Goal: Task Accomplishment & Management: Complete application form

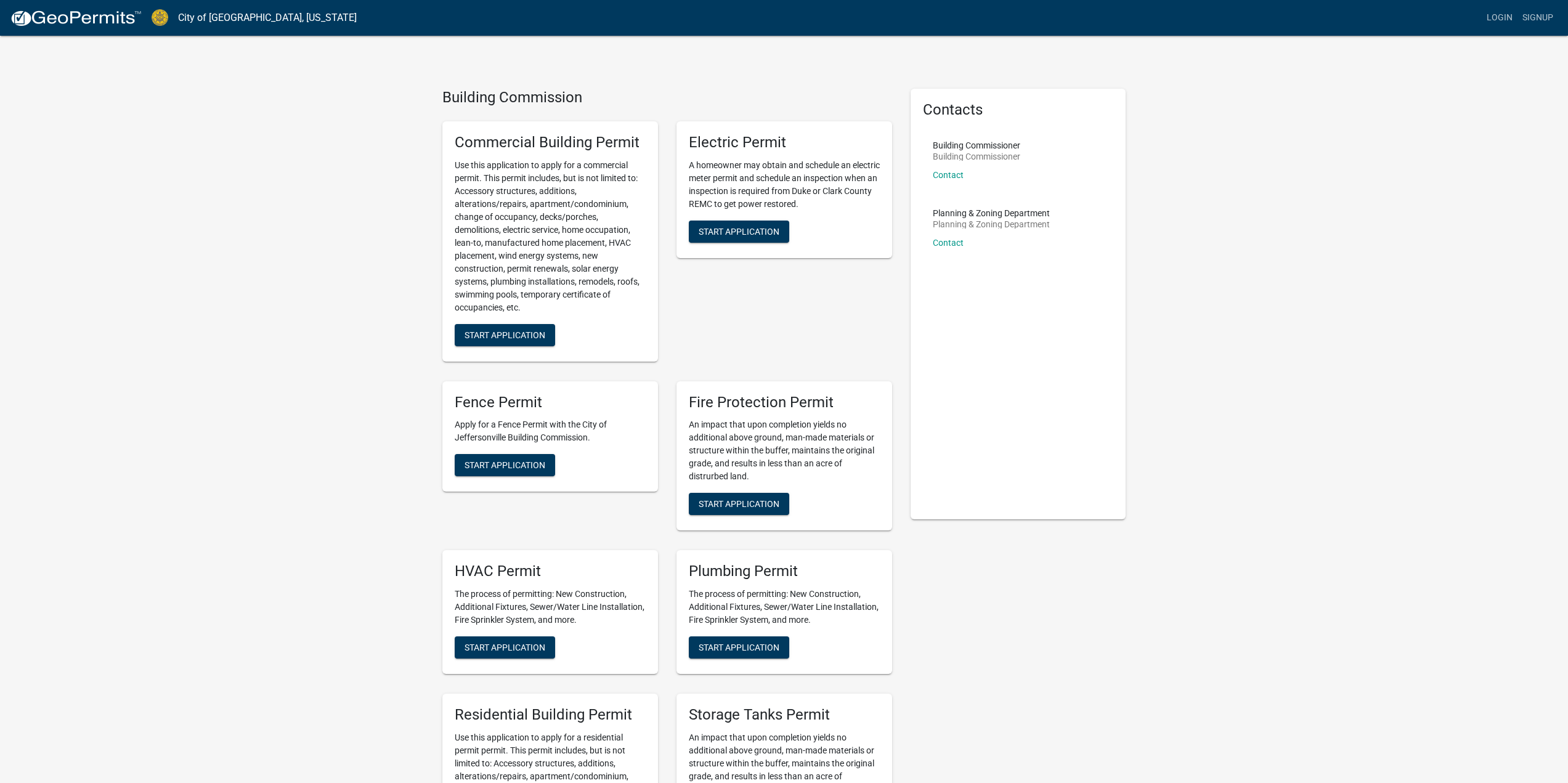
drag, startPoint x: 538, startPoint y: 252, endPoint x: 538, endPoint y: 263, distance: 11.0
click at [538, 255] on p "Use this application to apply for a commercial permit. This permit includes, bu…" at bounding box center [550, 237] width 191 height 155
click at [519, 336] on span "Start Application" at bounding box center [505, 335] width 80 height 10
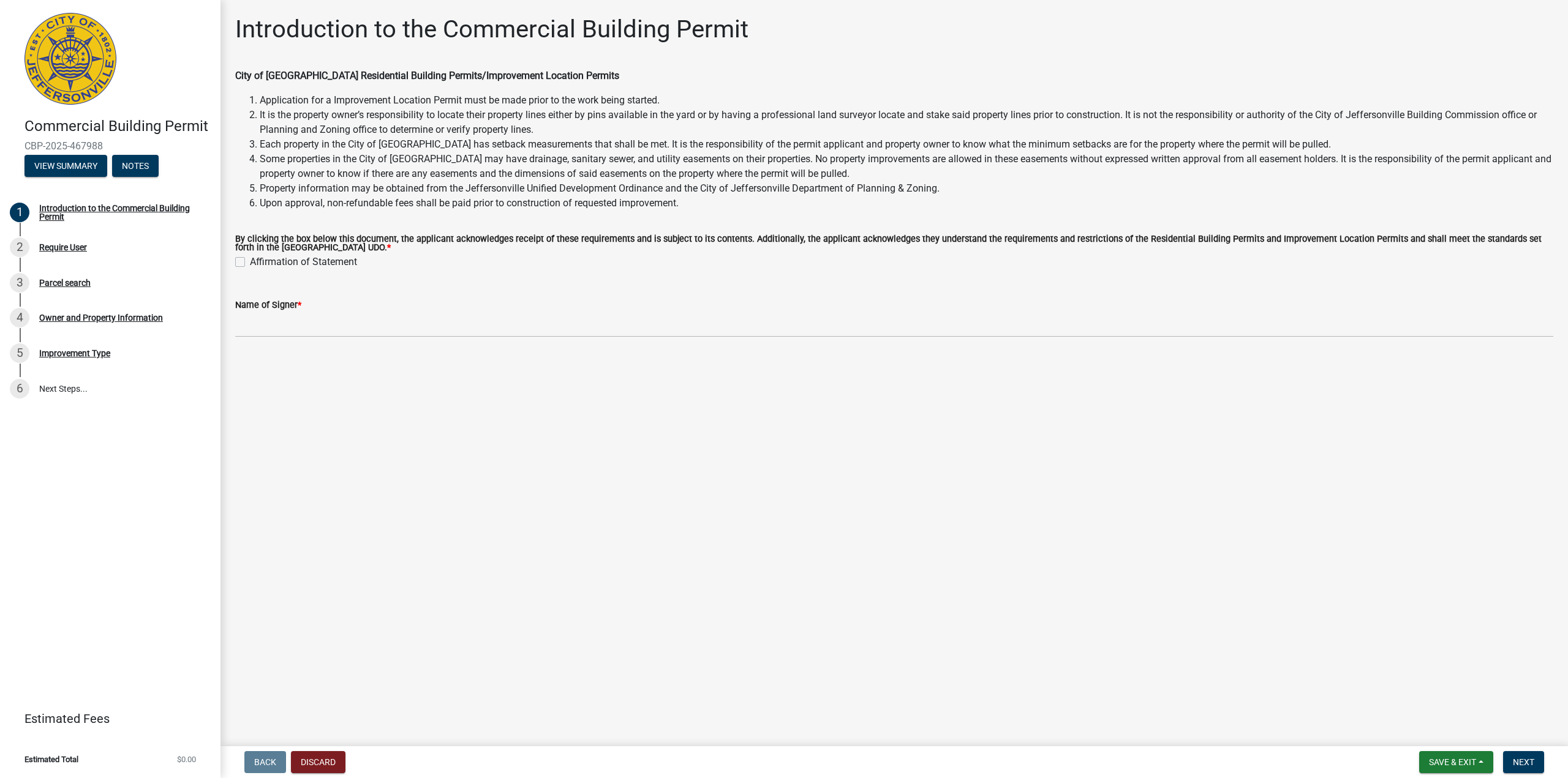
click at [855, 564] on main "Introduction to the Commercial Building Permit City of Jeffersonville Residenti…" at bounding box center [894, 370] width 1347 height 741
click at [816, 535] on main "Introduction to the Commercial Building Permit City of Jeffersonville Residenti…" at bounding box center [894, 370] width 1347 height 741
drag, startPoint x: 809, startPoint y: 534, endPoint x: 795, endPoint y: 532, distance: 14.1
click at [799, 529] on main "Introduction to the Commercial Building Permit City of Jeffersonville Residenti…" at bounding box center [894, 370] width 1347 height 741
click at [790, 535] on main "Introduction to the Commercial Building Permit City of Jeffersonville Residenti…" at bounding box center [894, 370] width 1347 height 741
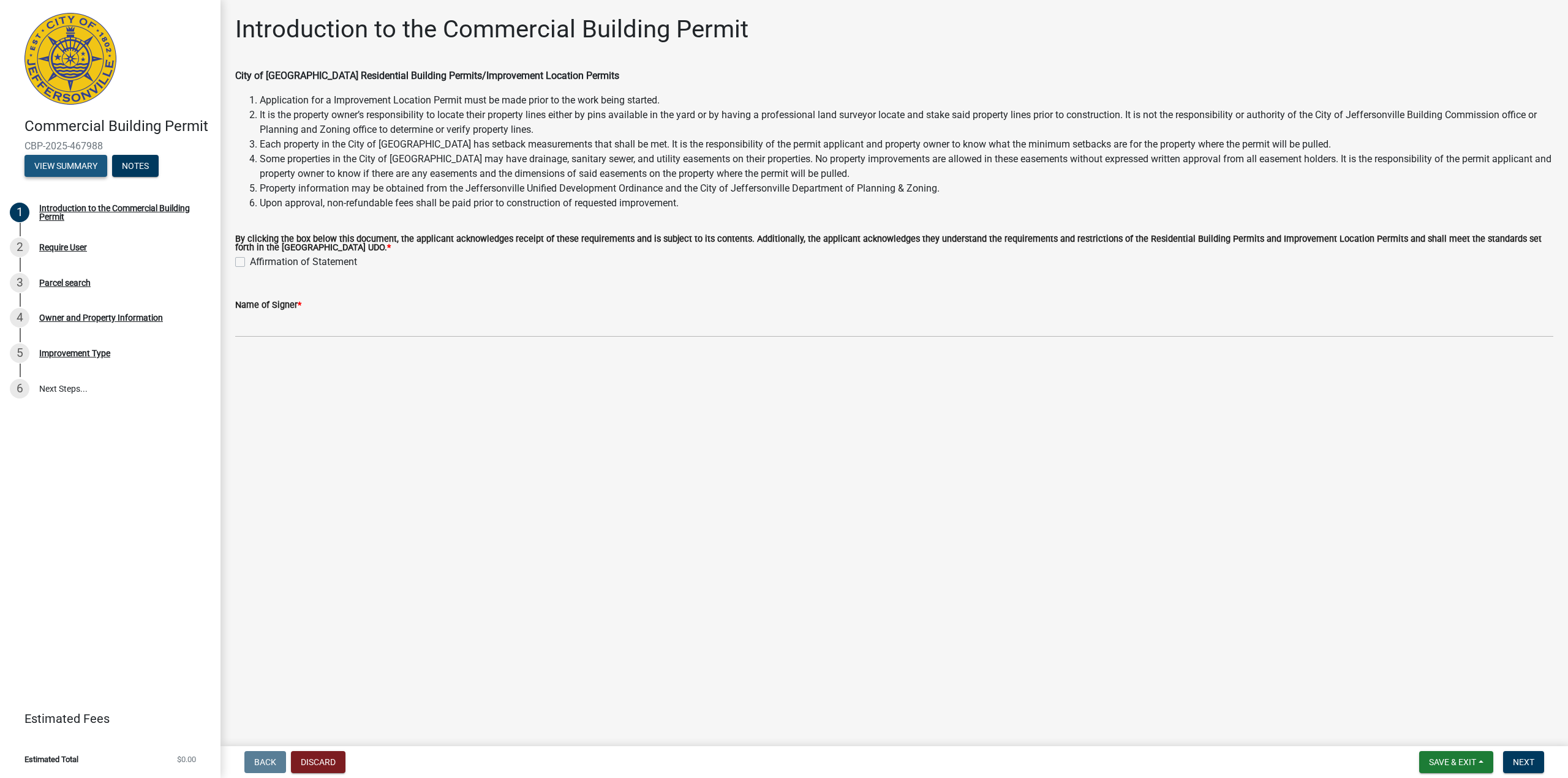
click at [89, 165] on button "View Summary" at bounding box center [66, 166] width 83 height 22
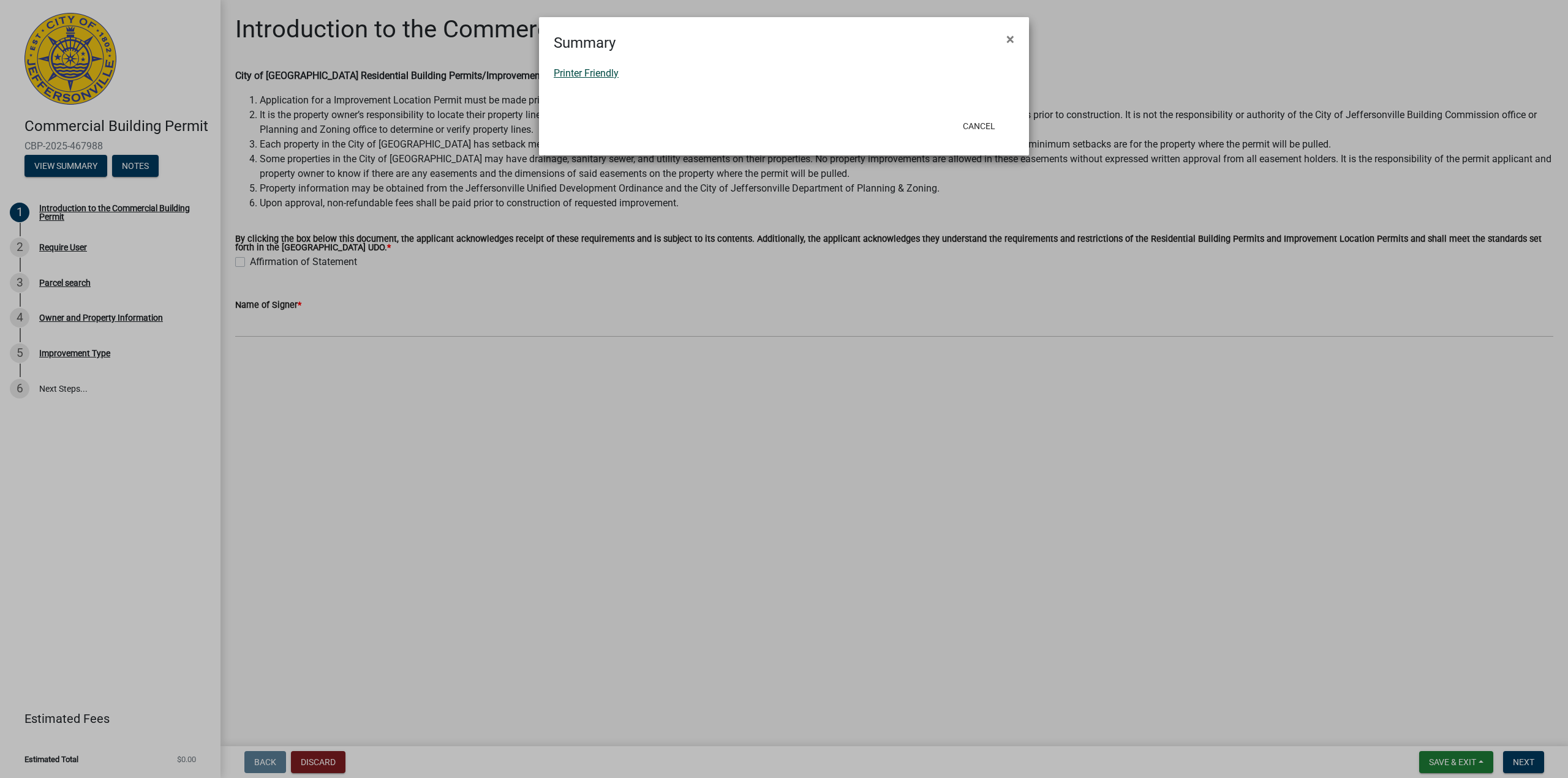
click at [597, 74] on link "Printer Friendly" at bounding box center [585, 73] width 65 height 12
click at [978, 124] on button "Cancel" at bounding box center [979, 126] width 52 height 22
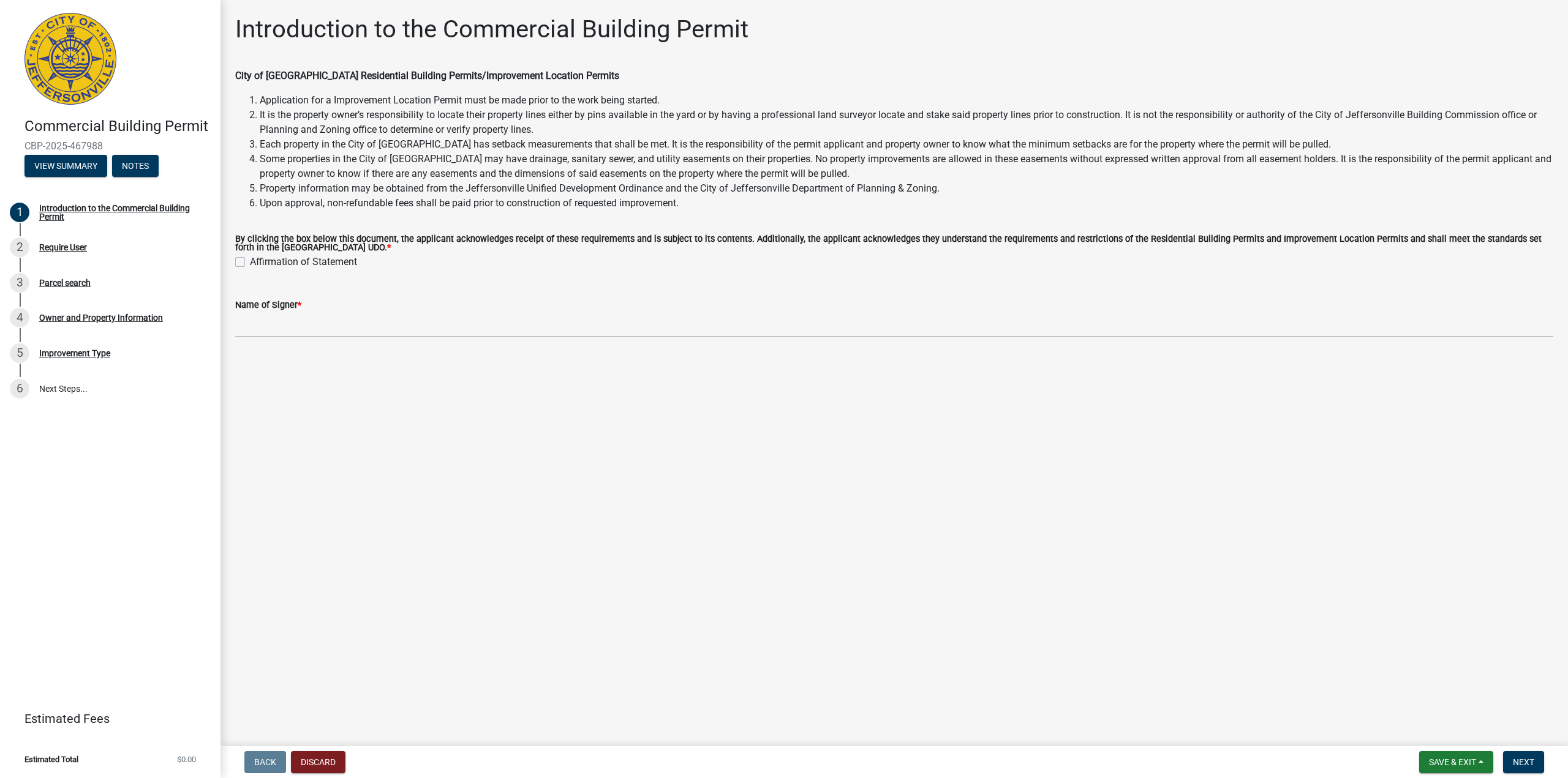
click at [614, 516] on main "Introduction to the Commercial Building Permit City of Jeffersonville Residenti…" at bounding box center [894, 370] width 1347 height 741
click at [1267, 673] on main "Introduction to the Commercial Building Permit City of Jeffersonville Residenti…" at bounding box center [894, 370] width 1347 height 741
click at [451, 592] on main "Introduction to the Commercial Building Permit City of Jeffersonville Residenti…" at bounding box center [894, 370] width 1347 height 741
click at [559, 548] on main "Introduction to the Commercial Building Permit City of Jeffersonville Residenti…" at bounding box center [894, 370] width 1347 height 741
click at [555, 542] on main "Introduction to the Commercial Building Permit City of Jeffersonville Residenti…" at bounding box center [894, 370] width 1347 height 741
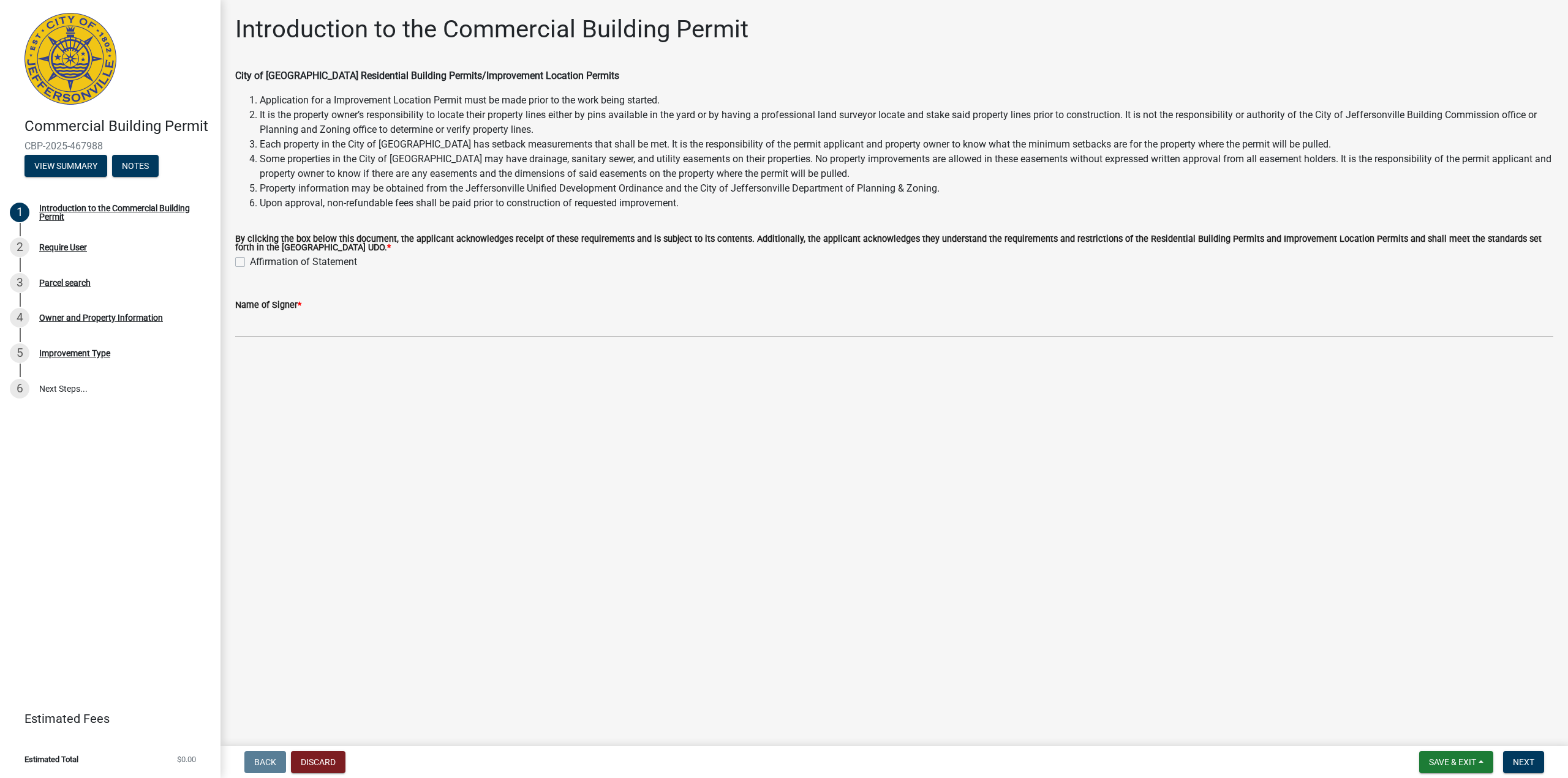
click at [562, 530] on main "Introduction to the Commercial Building Permit City of Jeffersonville Residenti…" at bounding box center [894, 370] width 1347 height 741
click at [558, 524] on main "Introduction to the Commercial Building Permit City of Jeffersonville Residenti…" at bounding box center [894, 370] width 1347 height 741
click at [554, 516] on main "Introduction to the Commercial Building Permit City of Jeffersonville Residenti…" at bounding box center [894, 370] width 1347 height 741
click at [69, 288] on div "3 Parcel search" at bounding box center [106, 282] width 191 height 19
click at [739, 464] on main "Introduction to the Commercial Building Permit City of Jeffersonville Residenti…" at bounding box center [894, 370] width 1347 height 741
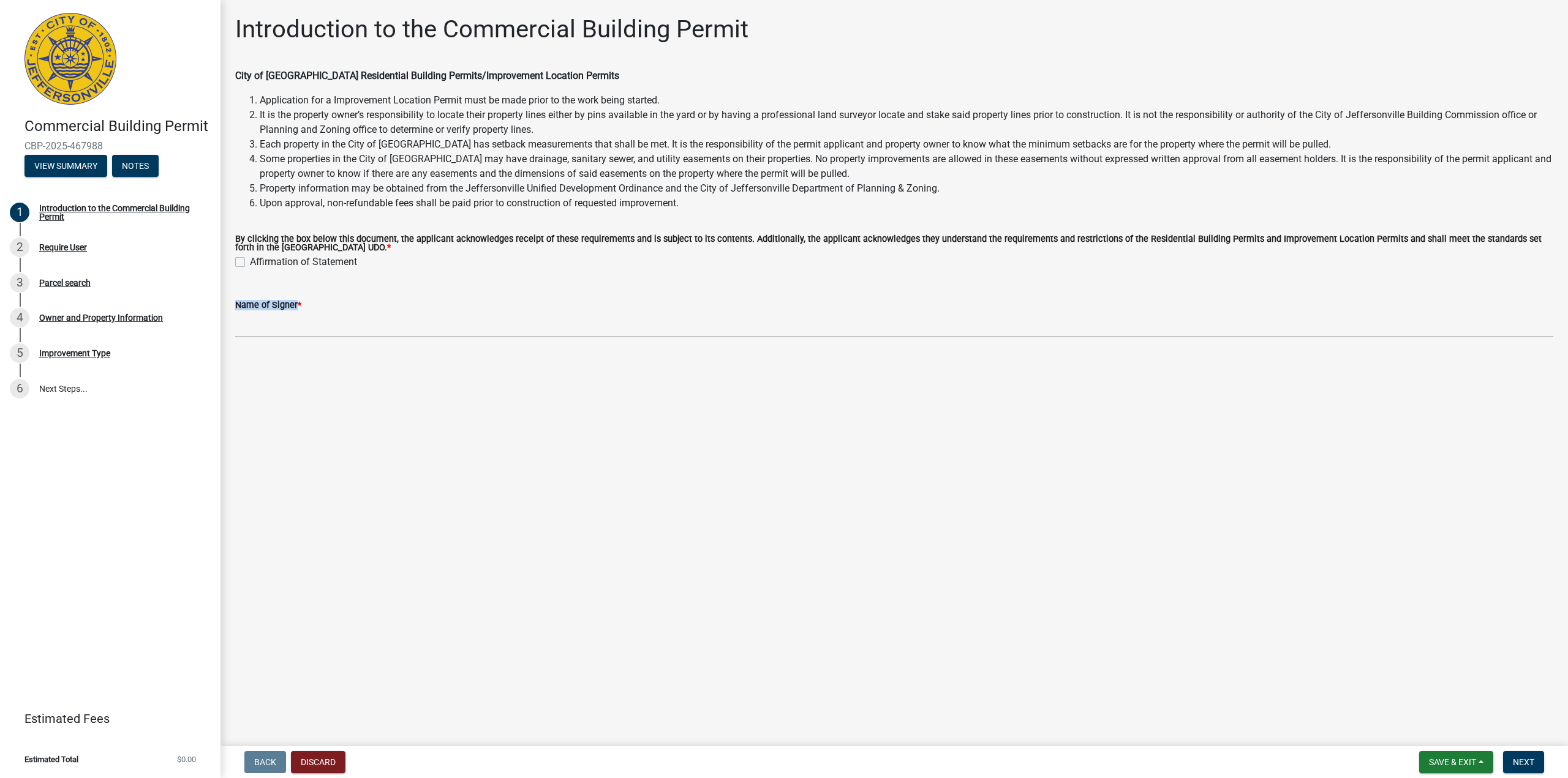
click at [739, 464] on main "Introduction to the Commercial Building Permit City of Jeffersonville Residenti…" at bounding box center [894, 370] width 1347 height 741
click at [716, 451] on main "Introduction to the Commercial Building Permit City of Jeffersonville Residenti…" at bounding box center [894, 370] width 1347 height 741
click at [245, 263] on div "Affirmation of Statement" at bounding box center [894, 262] width 1318 height 15
click at [250, 265] on label "Affirmation of Statement" at bounding box center [303, 262] width 108 height 15
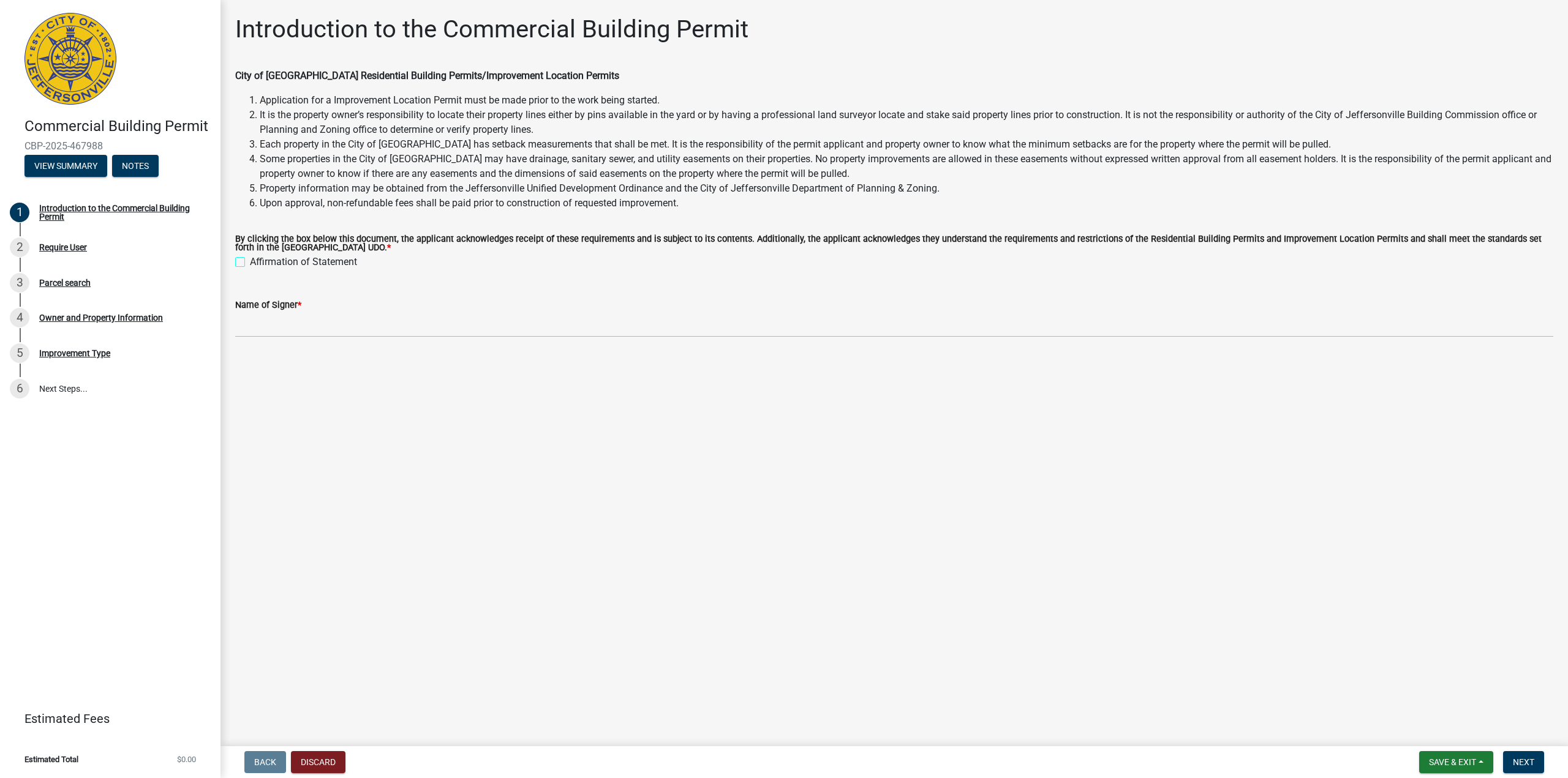
click at [250, 263] on input "Affirmation of Statement" at bounding box center [254, 258] width 8 height 8
checkbox input "true"
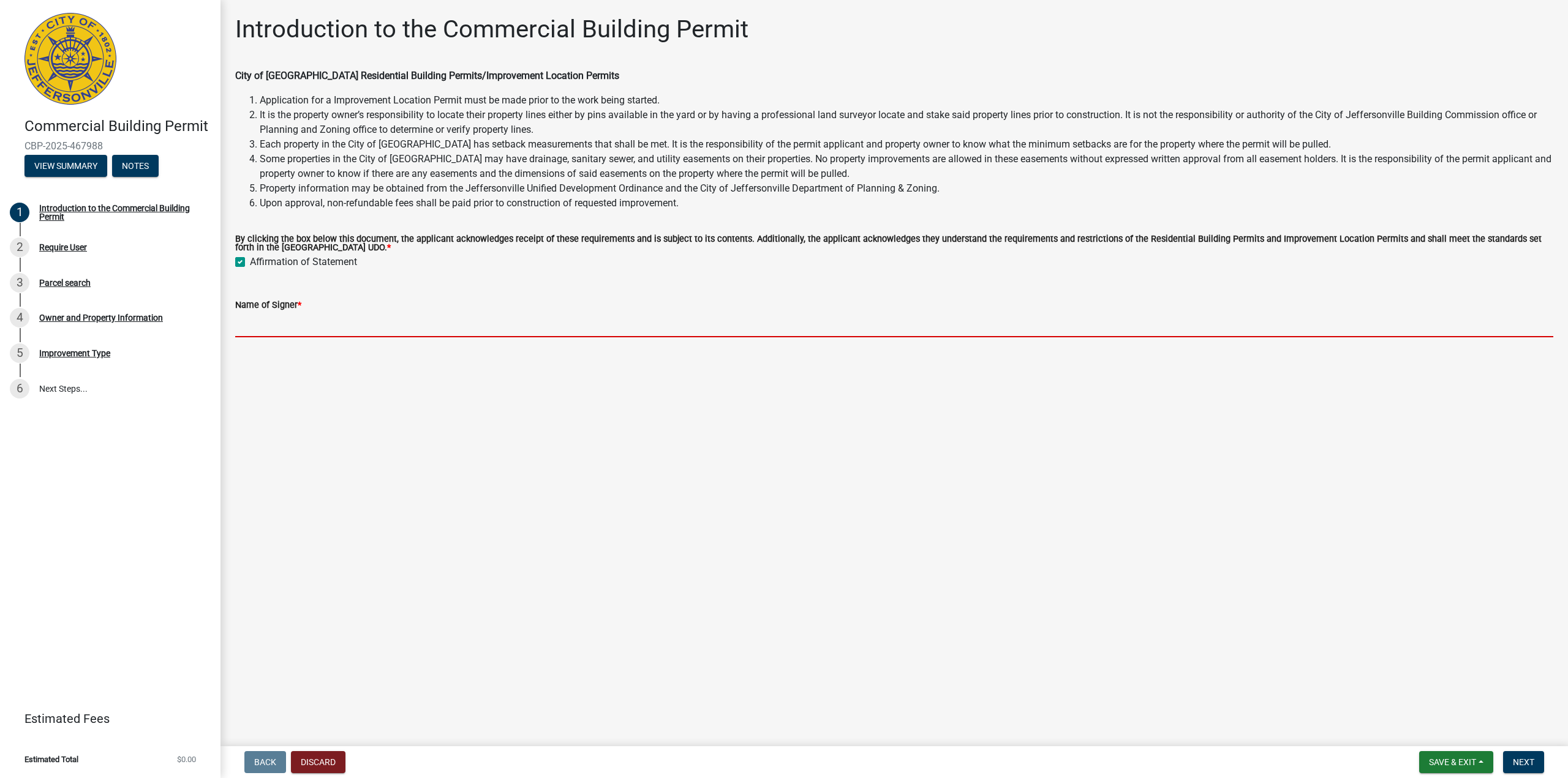
click at [396, 330] on input "Name of Signer *" at bounding box center [894, 324] width 1318 height 25
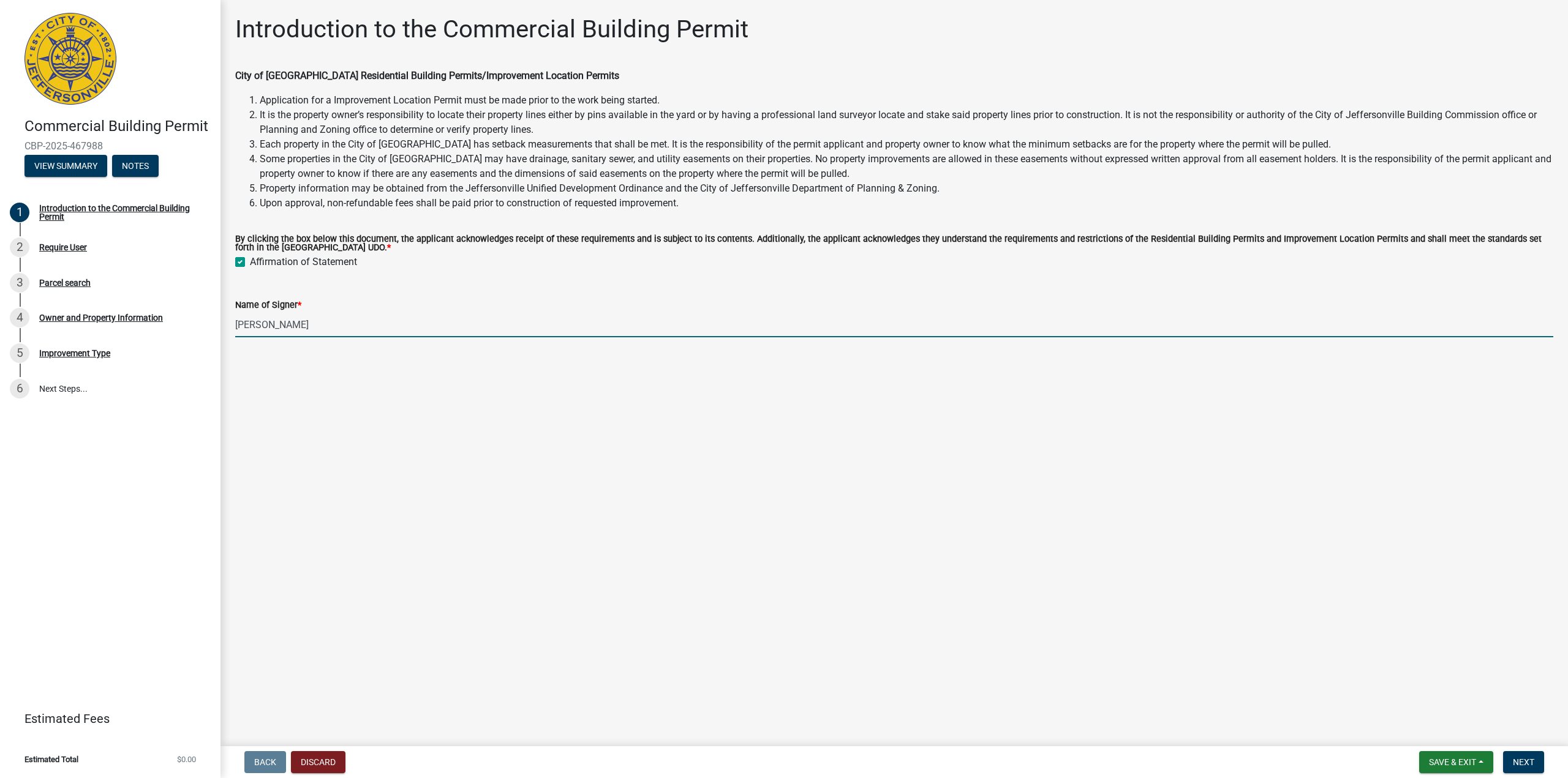
type input "[PERSON_NAME]"
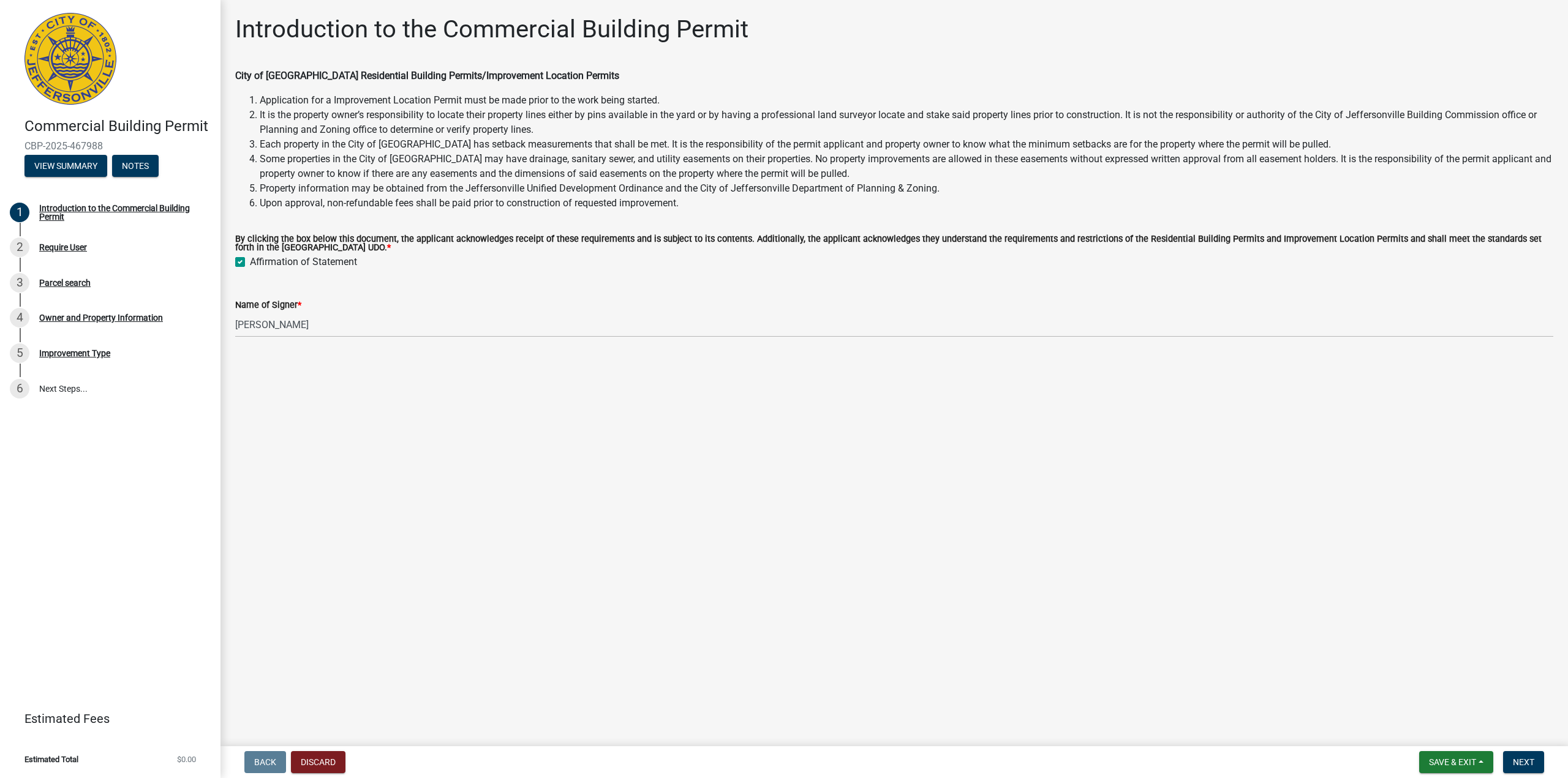
click at [673, 456] on main "Introduction to the Commercial Building Permit City of Jeffersonville Residenti…" at bounding box center [894, 370] width 1347 height 741
click at [719, 449] on main "Introduction to the Commercial Building Permit City of Jeffersonville Residenti…" at bounding box center [894, 370] width 1347 height 741
click at [1538, 761] on button "Next" at bounding box center [1524, 762] width 41 height 22
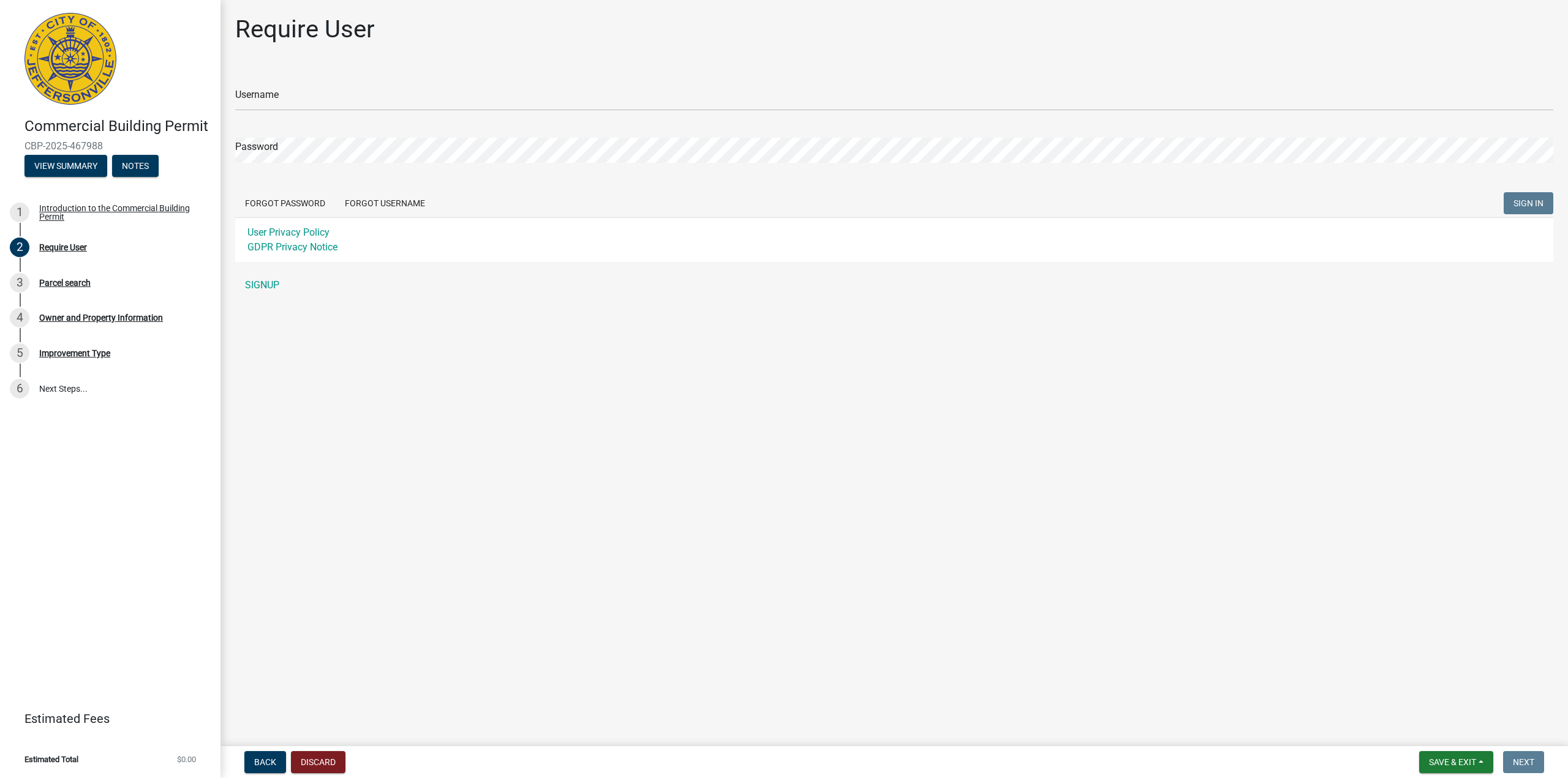
click at [537, 364] on main "Require User Username Password Forgot Password Forgot Username SIGN IN User Pri…" at bounding box center [894, 370] width 1347 height 741
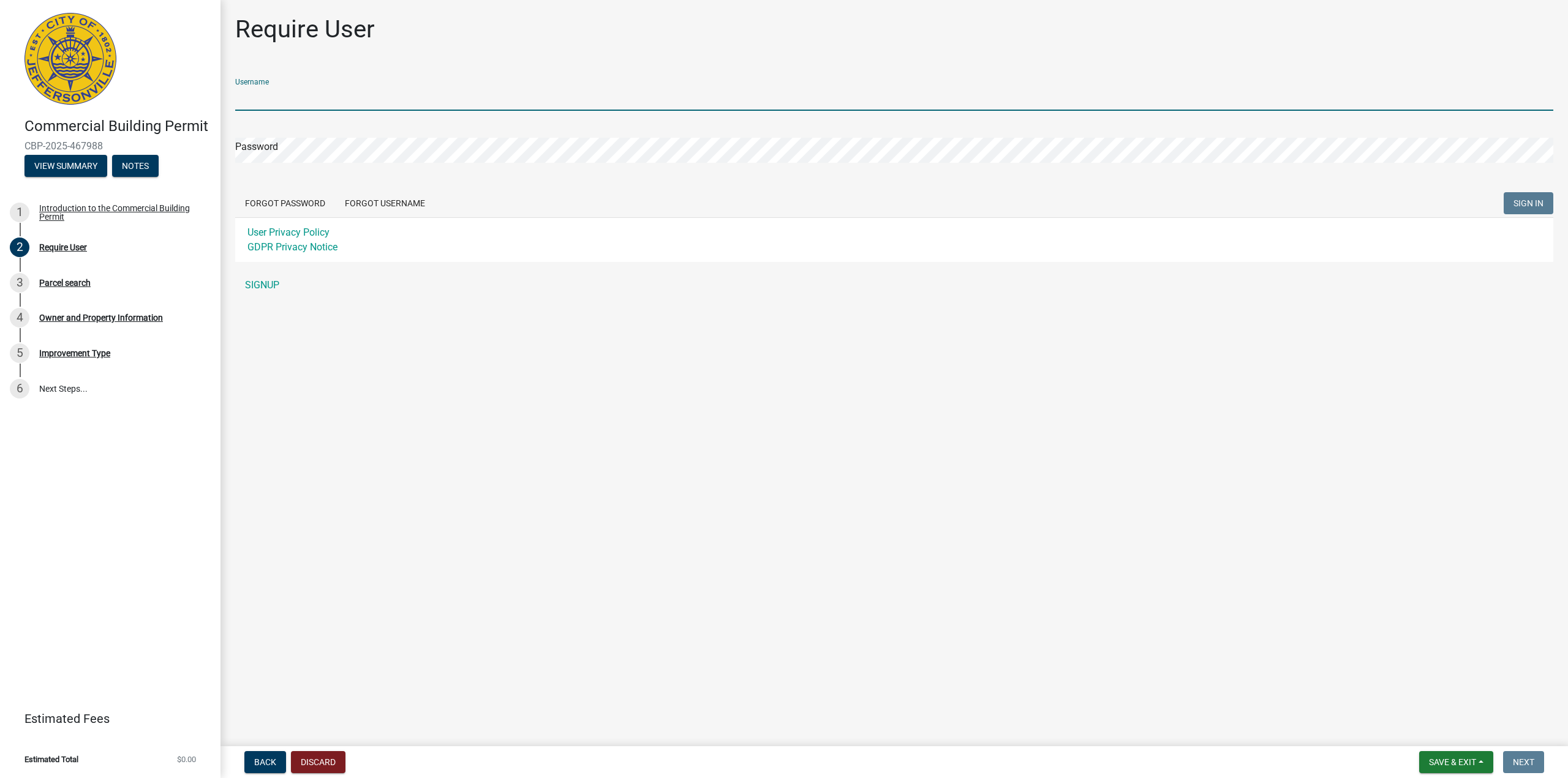
click at [314, 104] on input "Username" at bounding box center [894, 97] width 1318 height 25
type input "kblinkinc"
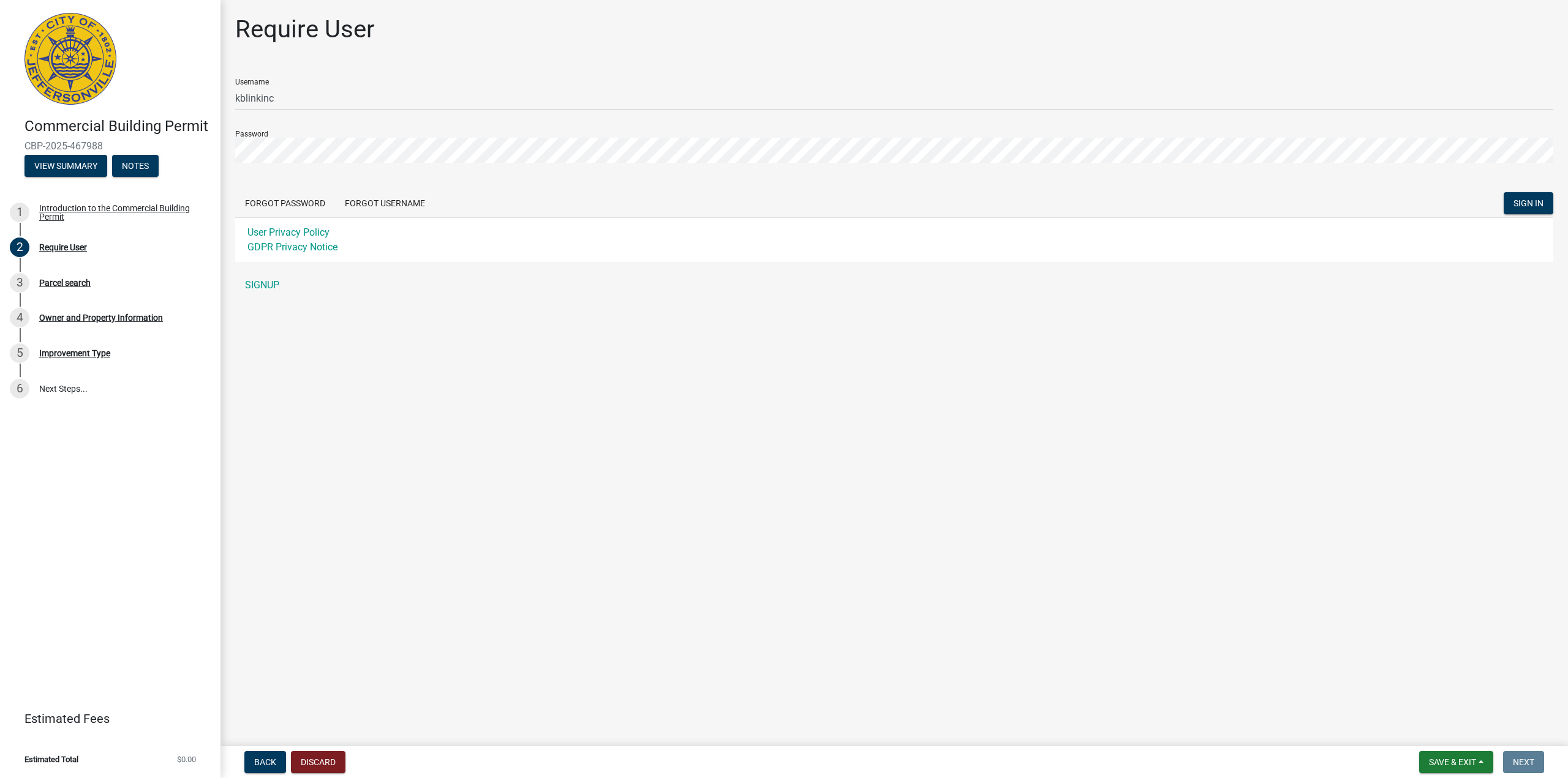
drag, startPoint x: 1241, startPoint y: 394, endPoint x: 1250, endPoint y: 404, distance: 13.5
click at [1241, 394] on main "Require User Username kblinkinc Password Forgot Password Forgot Username SIGN I…" at bounding box center [894, 370] width 1347 height 741
click at [1247, 389] on main "Require User Username kblinkinc Password Forgot Password Forgot Username SIGN I…" at bounding box center [894, 370] width 1347 height 741
click at [1184, 389] on main "Require User Username kblinkinc Password Forgot Password Forgot Username SIGN I…" at bounding box center [894, 370] width 1347 height 741
click at [256, 288] on link "SIGNUP" at bounding box center [894, 285] width 1318 height 25
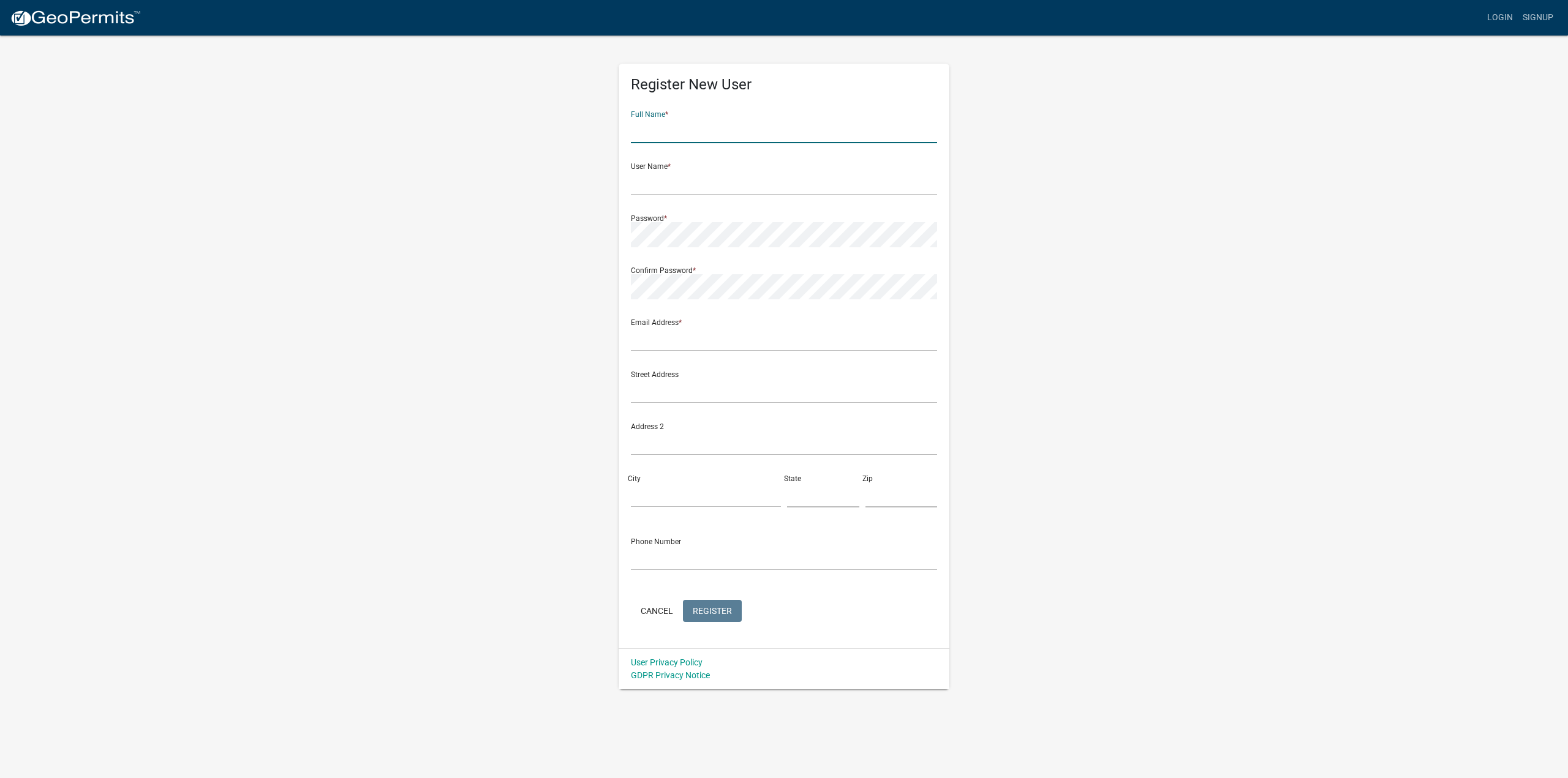
click at [720, 126] on input "text" at bounding box center [783, 130] width 306 height 25
type input "m"
type input "[PERSON_NAME]"
click at [1441, 247] on wm-register-view "more_horiz Login Signup Register New User Full Name * MINKYUNG BAIK User Name *…" at bounding box center [784, 344] width 1568 height 689
click at [244, 292] on wm-register-view "more_horiz Login Signup Register New User Full Name * MINKYUNG BAIK User Name *…" at bounding box center [784, 344] width 1568 height 689
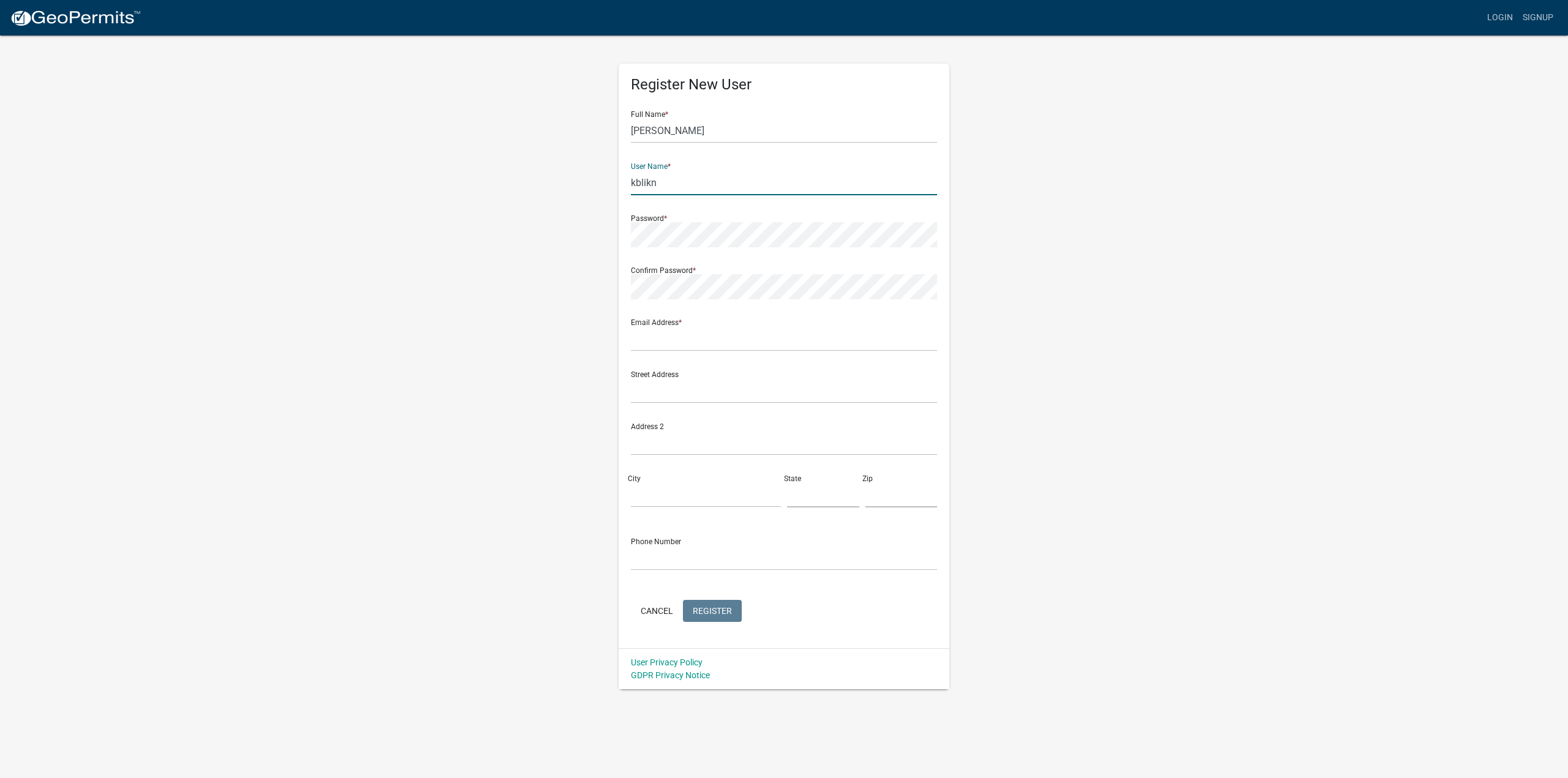
click at [692, 185] on input "kblikn" at bounding box center [783, 182] width 306 height 25
drag, startPoint x: 689, startPoint y: 194, endPoint x: 524, endPoint y: 183, distance: 165.4
click at [524, 183] on div "Register New User Full Name * MINKYUNG BAIK User Name * kblikn Password * Confi…" at bounding box center [784, 361] width 699 height 655
click at [1432, 325] on wm-register-view "more_horiz Login Signup Register New User Full Name * MINKYUNG BAIK User Name *…" at bounding box center [784, 344] width 1568 height 689
drag, startPoint x: 676, startPoint y: 179, endPoint x: 612, endPoint y: 179, distance: 64.0
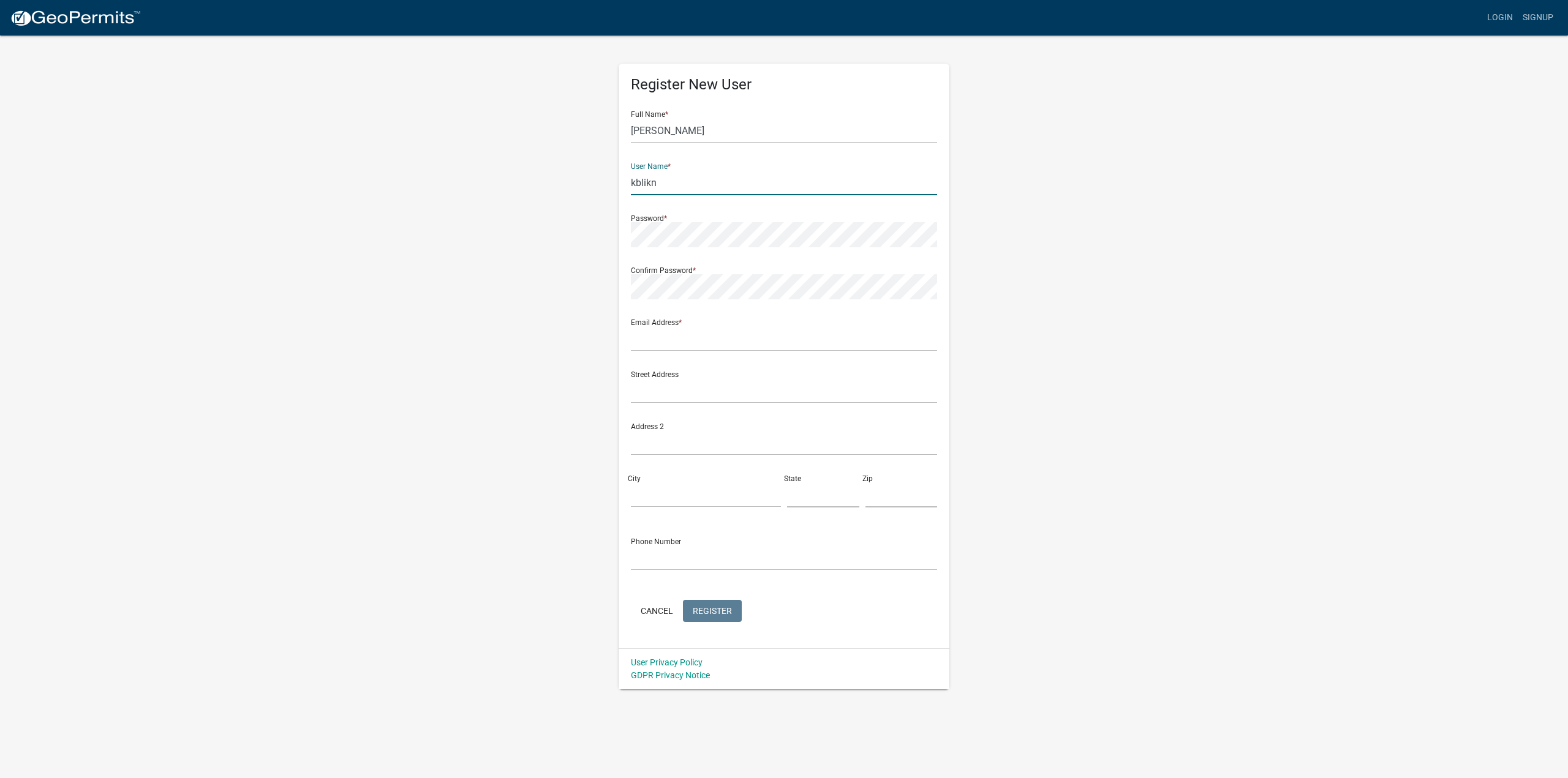
click at [612, 179] on div "Register New User Full Name * MINKYUNG BAIK User Name * kblikn Password * Confi…" at bounding box center [784, 361] width 349 height 655
type input "kblinkinc"
click at [665, 339] on input "text" at bounding box center [783, 338] width 306 height 25
type input "doyun@seroncpas.com"
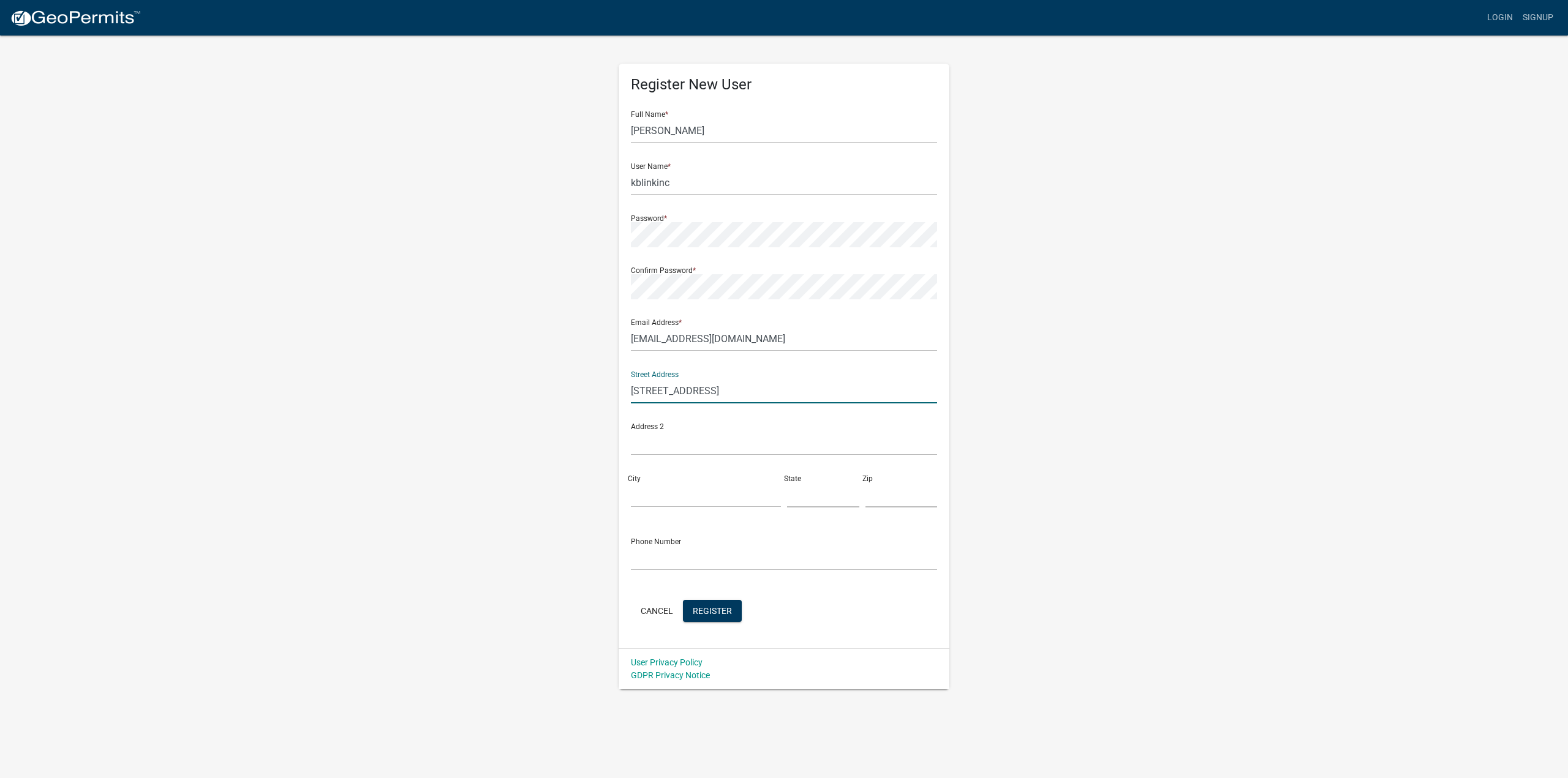
type input "2444 Duluth Hwy"
type input "Ste 103"
type input "Duluth"
type input "g"
type input "GA"
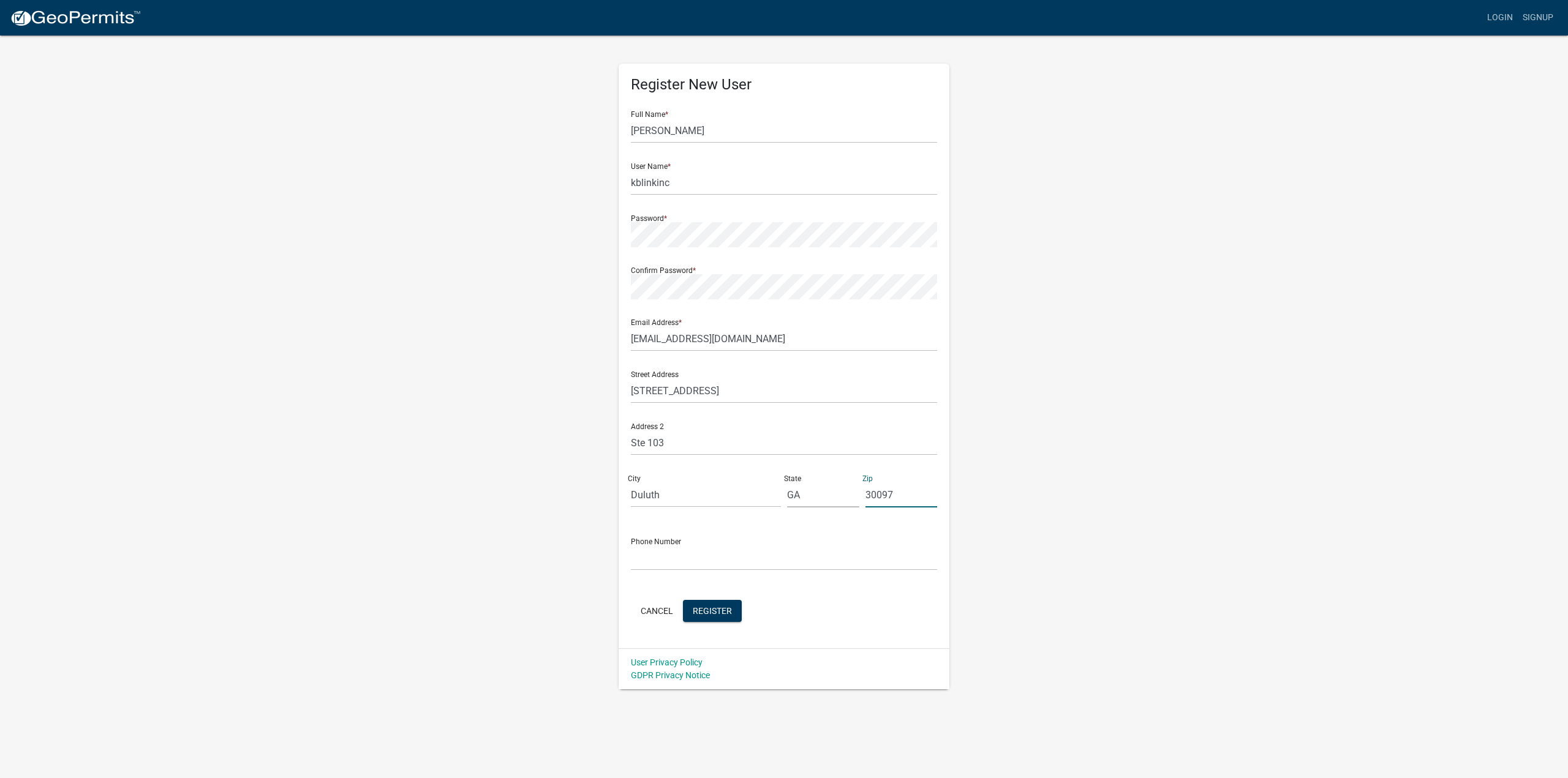
type input "30097"
type input "678-629-3660"
drag, startPoint x: 644, startPoint y: 382, endPoint x: 503, endPoint y: 379, distance: 141.0
click at [503, 379] on div "Register New User Full Name * MINKYUNG BAIK User Name * kblinkinc Password * Co…" at bounding box center [784, 361] width 699 height 655
type input "6475 E Johns Crossing"
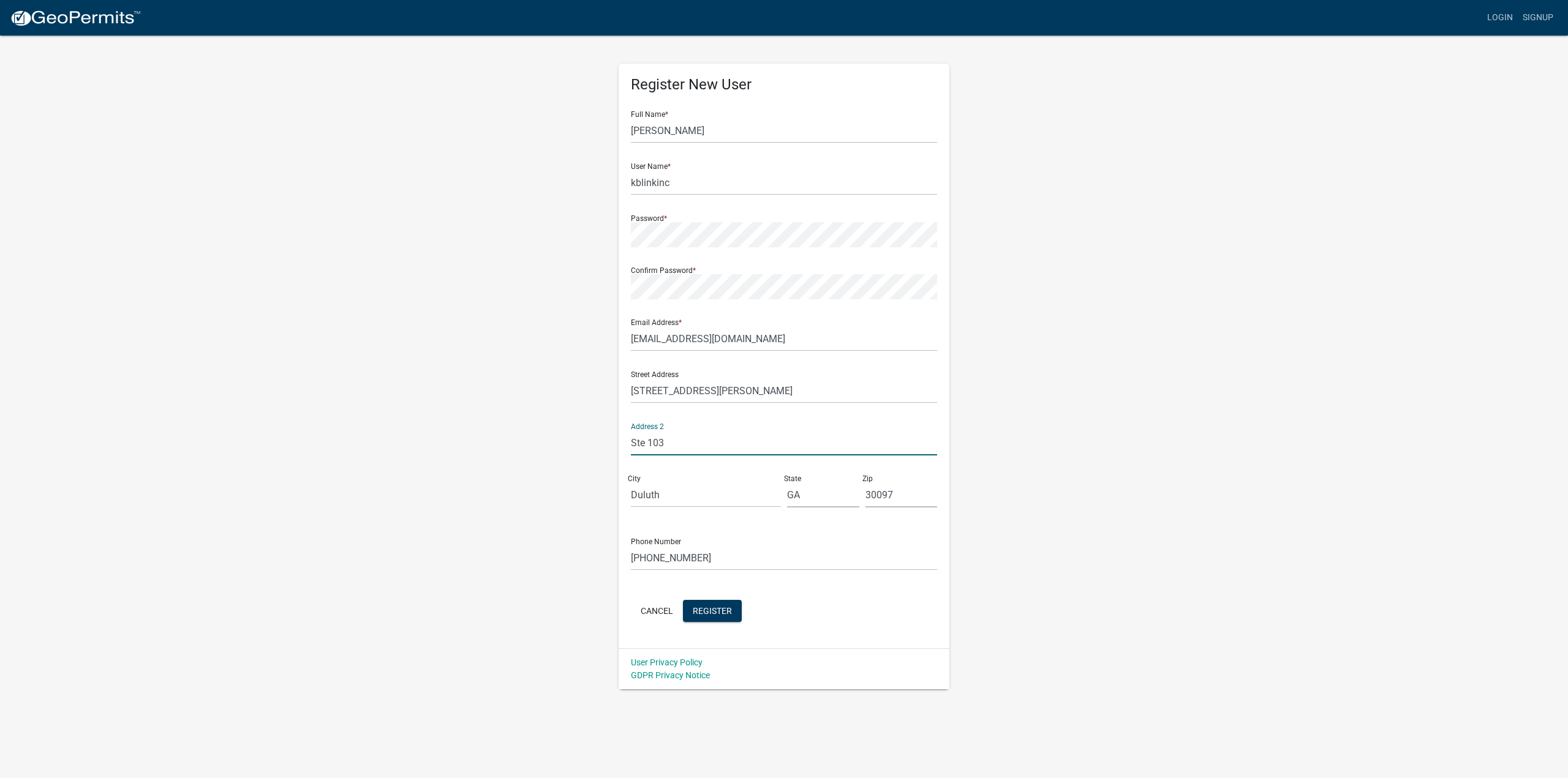
drag, startPoint x: 682, startPoint y: 443, endPoint x: 686, endPoint y: 481, distance: 38.2
click at [545, 468] on div "Register New User Full Name * MINKYUNG BAIK User Name * kblinkinc Password * Co…" at bounding box center [784, 361] width 699 height 655
drag, startPoint x: 733, startPoint y: 606, endPoint x: 1151, endPoint y: 392, distance: 469.6
click at [1151, 392] on wm-register-view "more_horiz Login Signup Register New User Full Name * MINKYUNG BAIK User Name *…" at bounding box center [784, 344] width 1568 height 689
click at [1129, 398] on div "Register New User Full Name * MINKYUNG BAIK User Name * kblinkinc Password * Co…" at bounding box center [784, 361] width 699 height 655
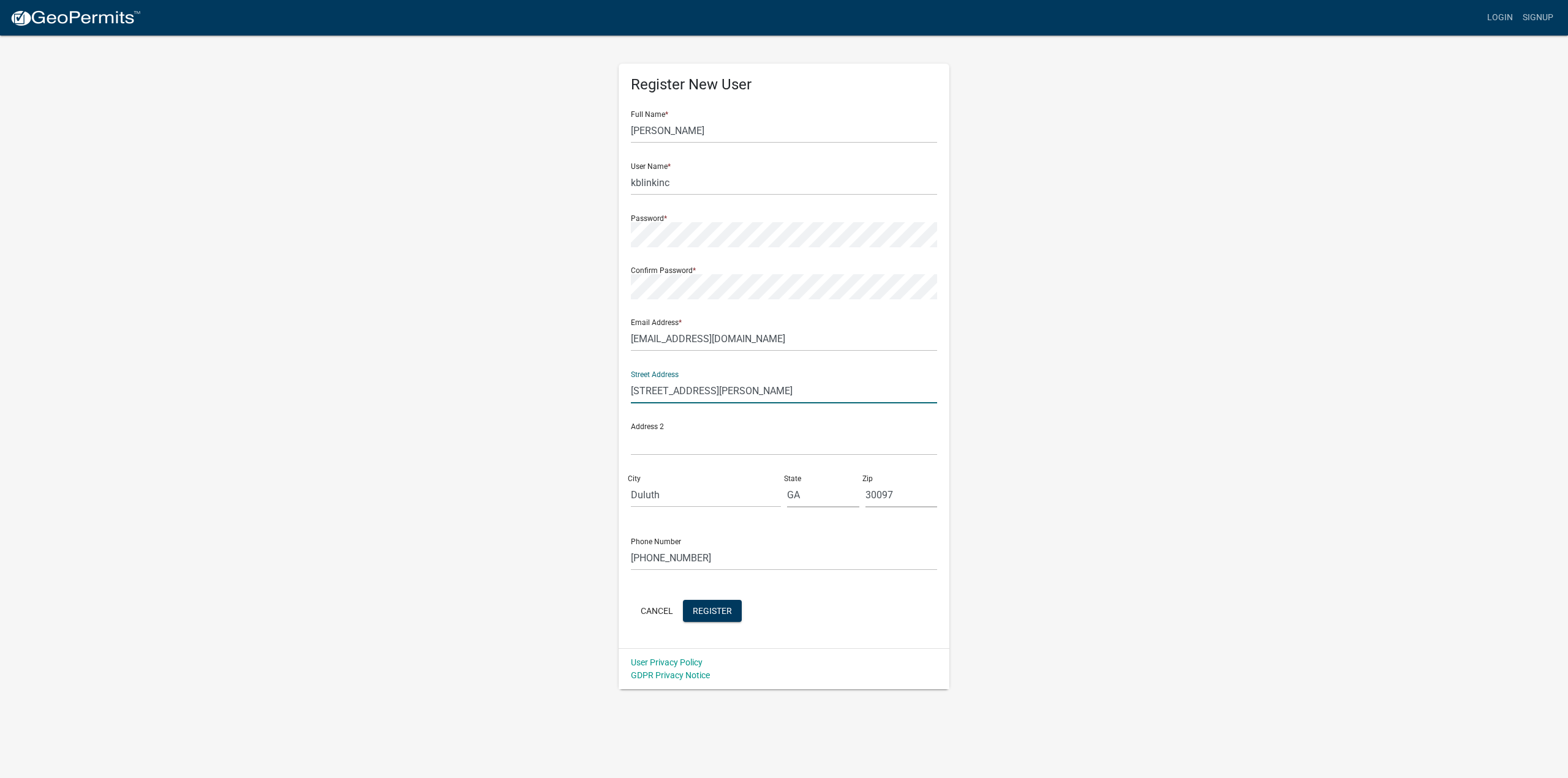
drag, startPoint x: 794, startPoint y: 390, endPoint x: 321, endPoint y: 407, distance: 473.3
click at [321, 400] on wm-register-view "more_horiz Login Signup Register New User Full Name * MINKYUNG BAIK User Name *…" at bounding box center [784, 344] width 1568 height 689
type input "2"
type input "6475 E Johns Crossing"
click at [1420, 670] on wm-register-view "more_horiz Login Signup Register New User Full Name * MINKYUNG BAIK User Name *…" at bounding box center [784, 344] width 1568 height 689
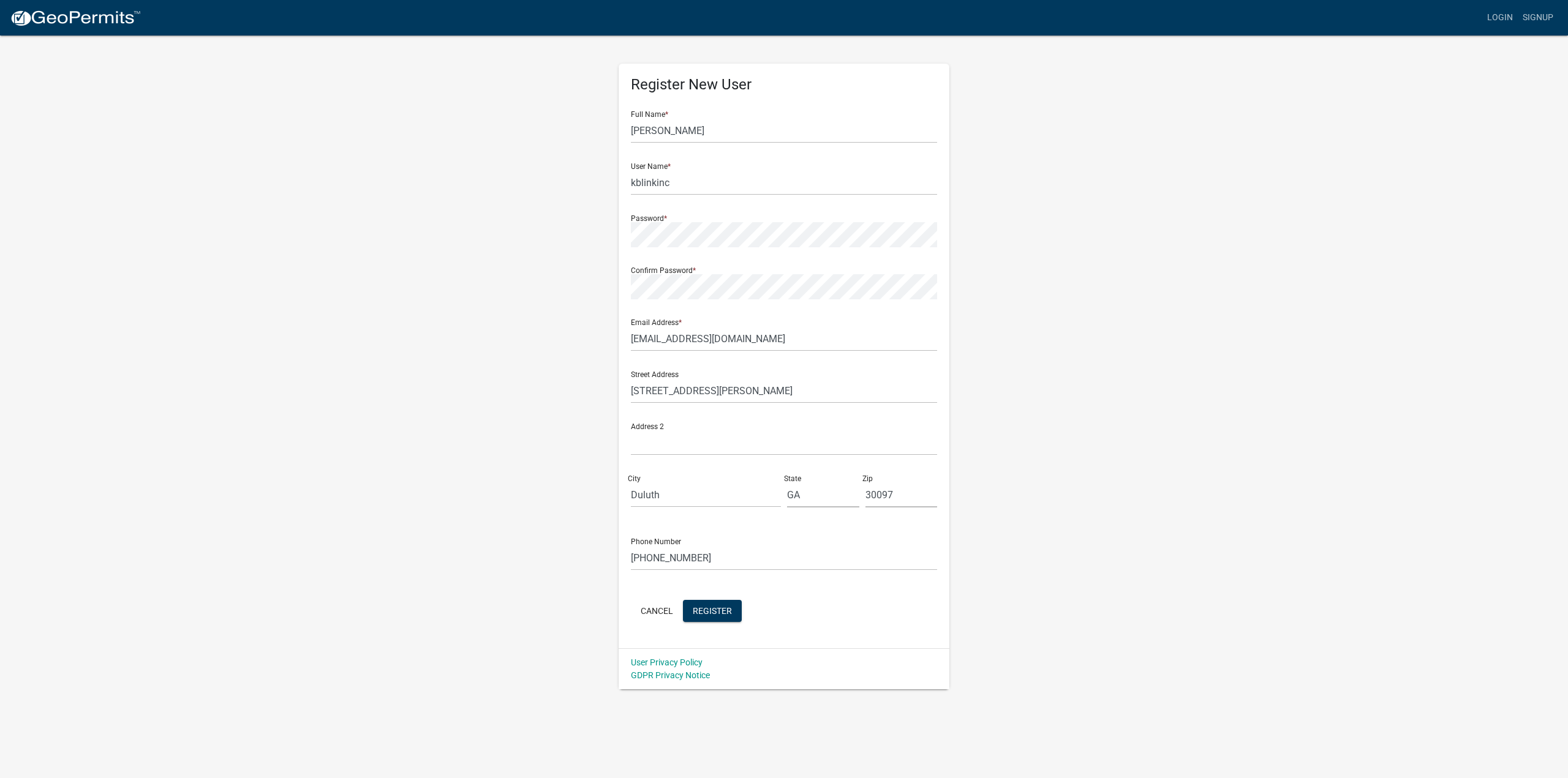
click at [1401, 659] on wm-register-view "more_horiz Login Signup Register New User Full Name * MINKYUNG BAIK User Name *…" at bounding box center [784, 344] width 1568 height 689
click at [715, 614] on span "Register" at bounding box center [712, 610] width 40 height 10
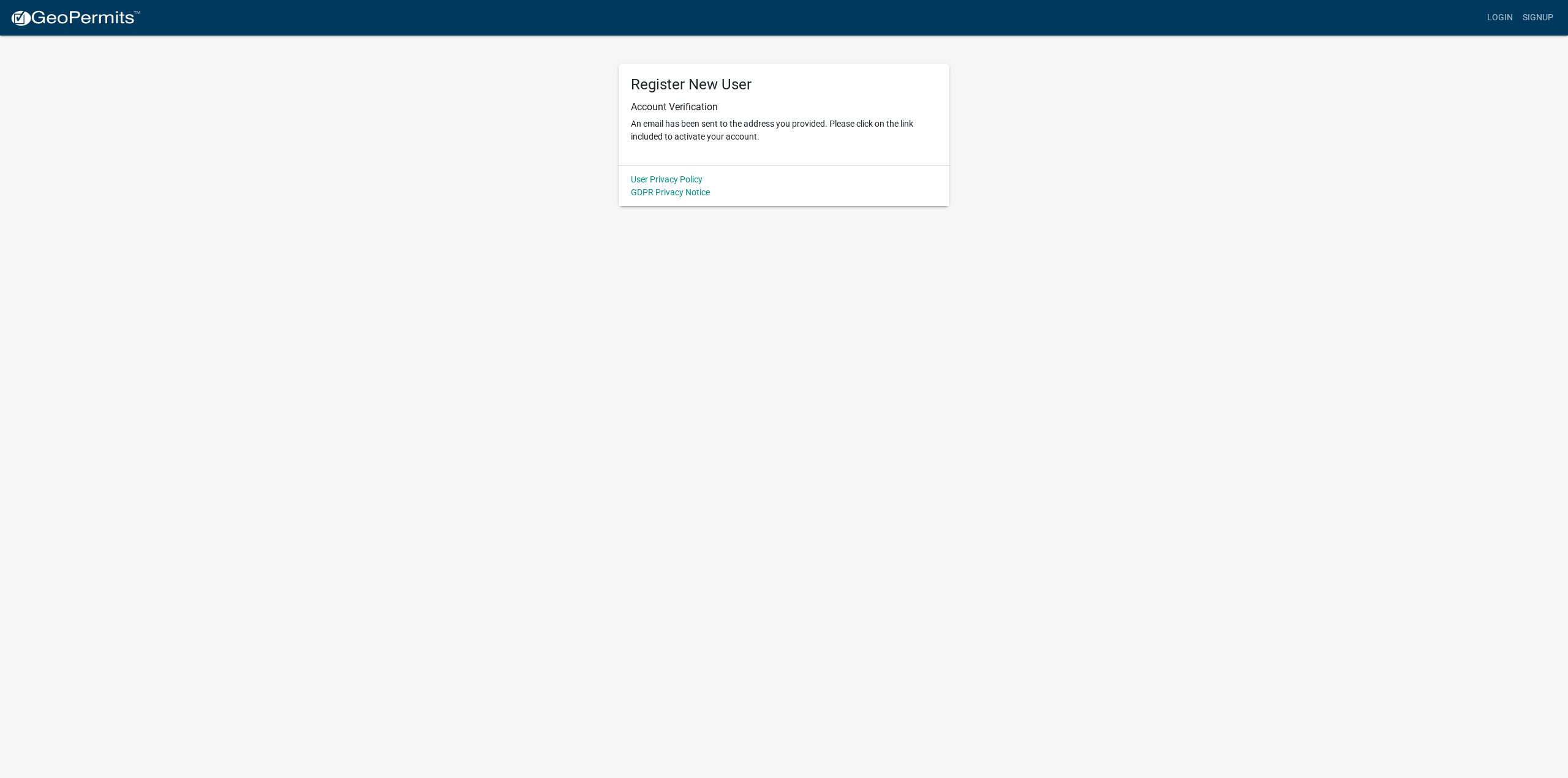
drag, startPoint x: 863, startPoint y: 227, endPoint x: 950, endPoint y: 300, distance: 113.6
click at [862, 227] on body "Internet Explorer does NOT work with GeoPermits. Get a new browser for more sec…" at bounding box center [784, 389] width 1568 height 778
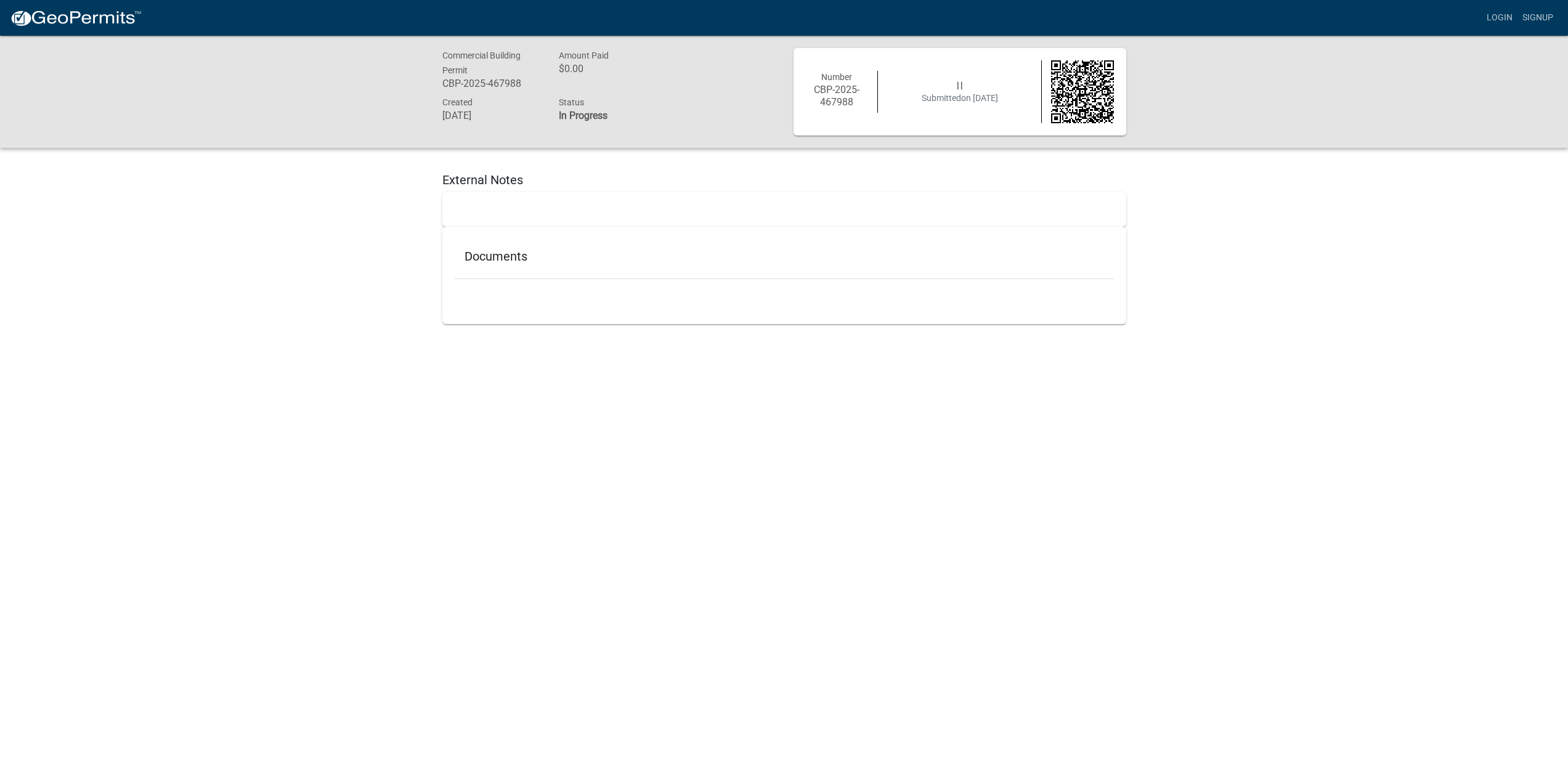
click at [913, 428] on body "Internet Explorer does NOT work with GeoPermits. Get a new browser for more sec…" at bounding box center [784, 427] width 1568 height 783
drag, startPoint x: 887, startPoint y: 334, endPoint x: 898, endPoint y: 313, distance: 23.7
click at [887, 332] on div "Commercial Building Permit CBP-2025-467988 Amount Paid $0.00 Created August 22,…" at bounding box center [784, 191] width 1568 height 311
click at [913, 291] on div at bounding box center [784, 290] width 659 height 23
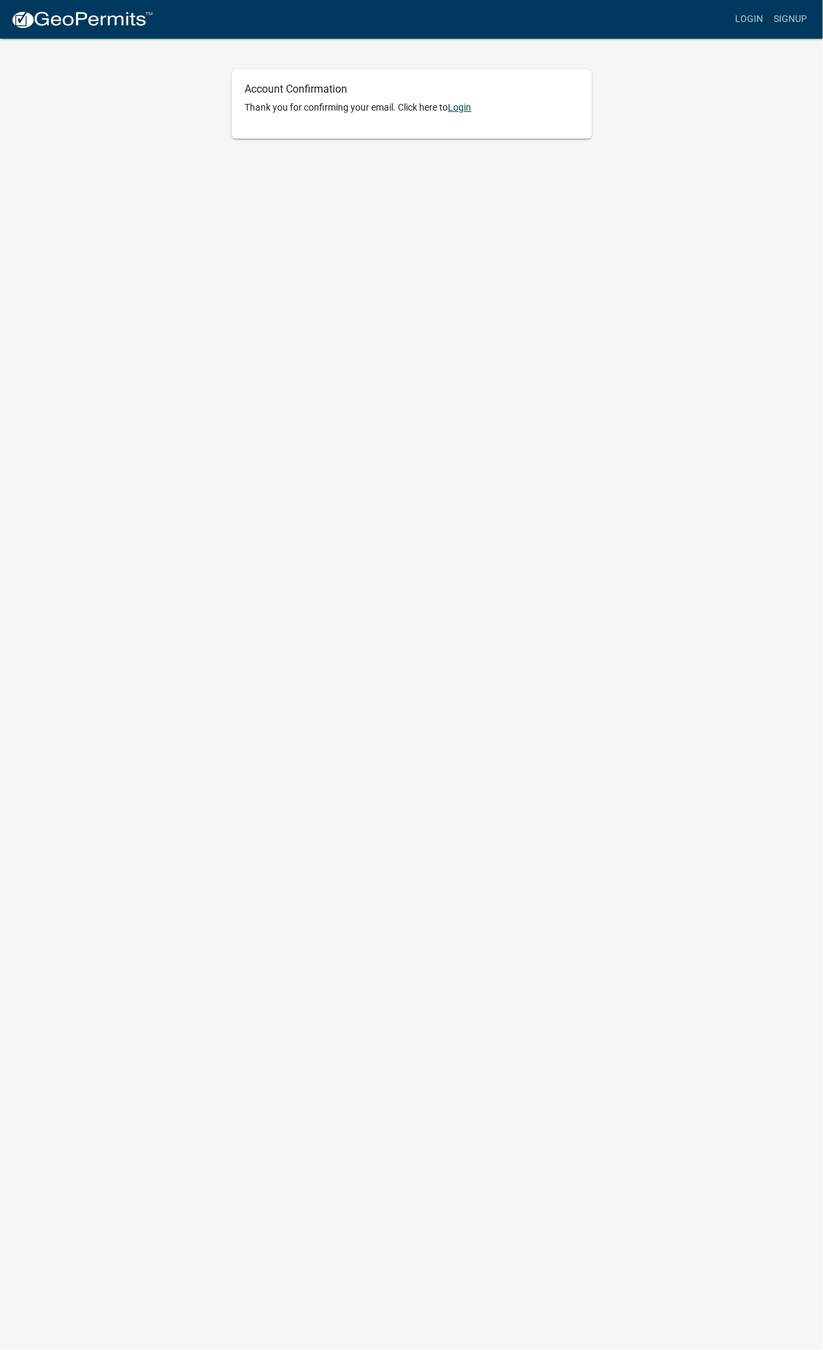
click at [464, 106] on link "Login" at bounding box center [460, 107] width 23 height 11
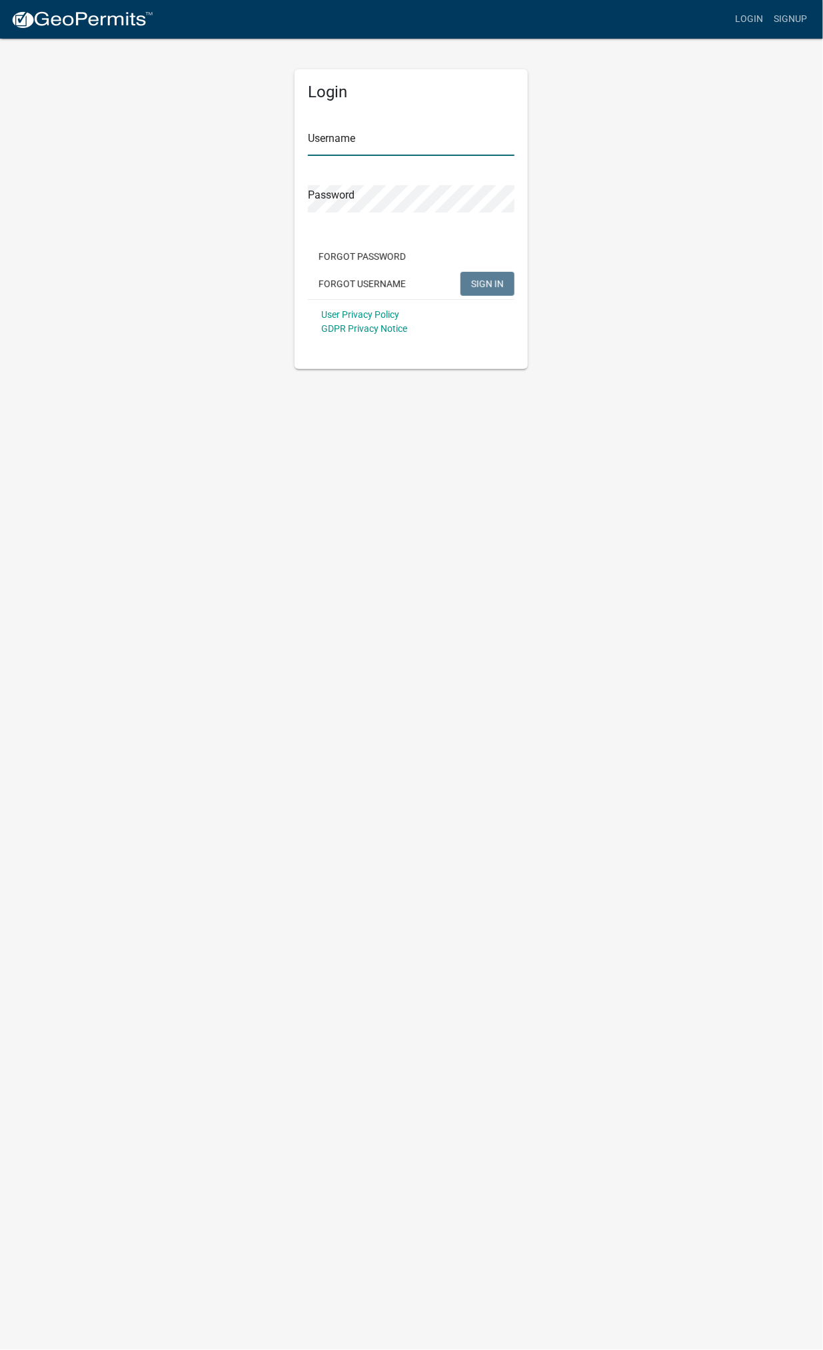
type input "kblinkinc"
click at [383, 147] on input "kblinkinc" at bounding box center [411, 142] width 207 height 27
click at [489, 289] on button "SIGN IN" at bounding box center [488, 284] width 54 height 24
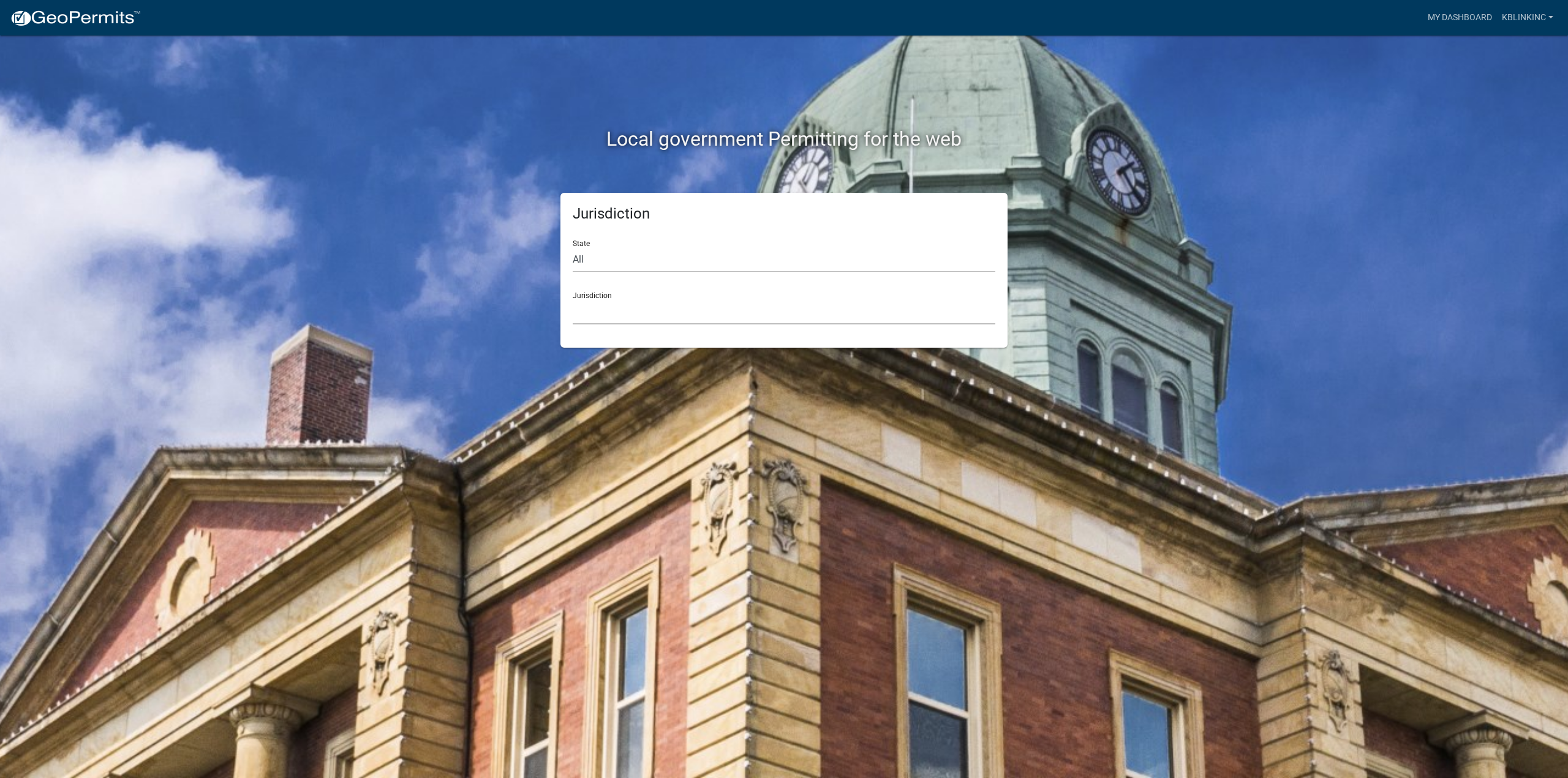
click at [658, 321] on select "Custer County, Colorado Cook County, Georgia Crawford County, Georgia Gilmer Co…" at bounding box center [784, 311] width 423 height 25
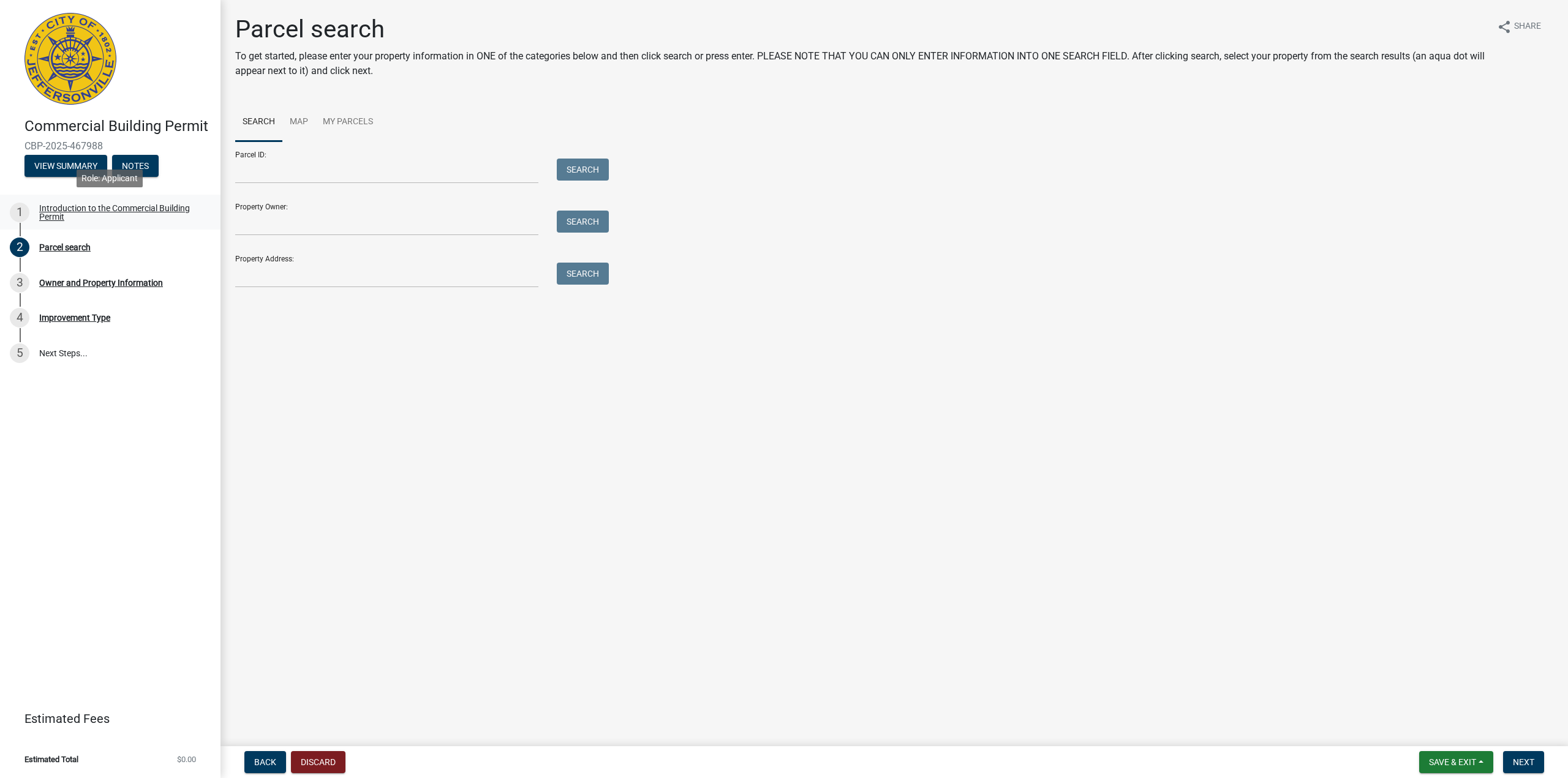
click at [162, 212] on div "Introduction to the Commercial Building Permit" at bounding box center [120, 212] width 162 height 17
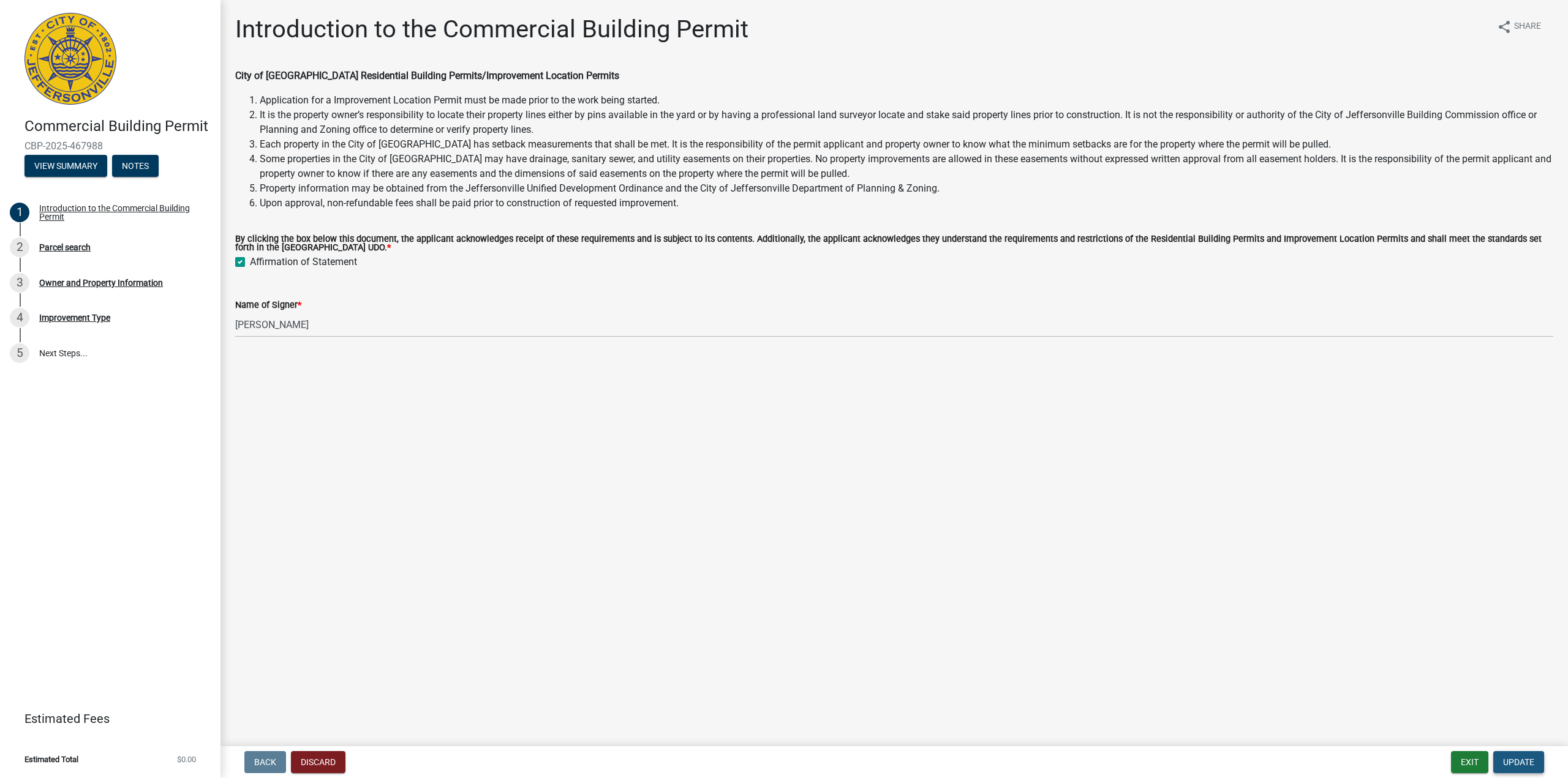
click at [1507, 761] on span "Update" at bounding box center [1519, 761] width 31 height 10
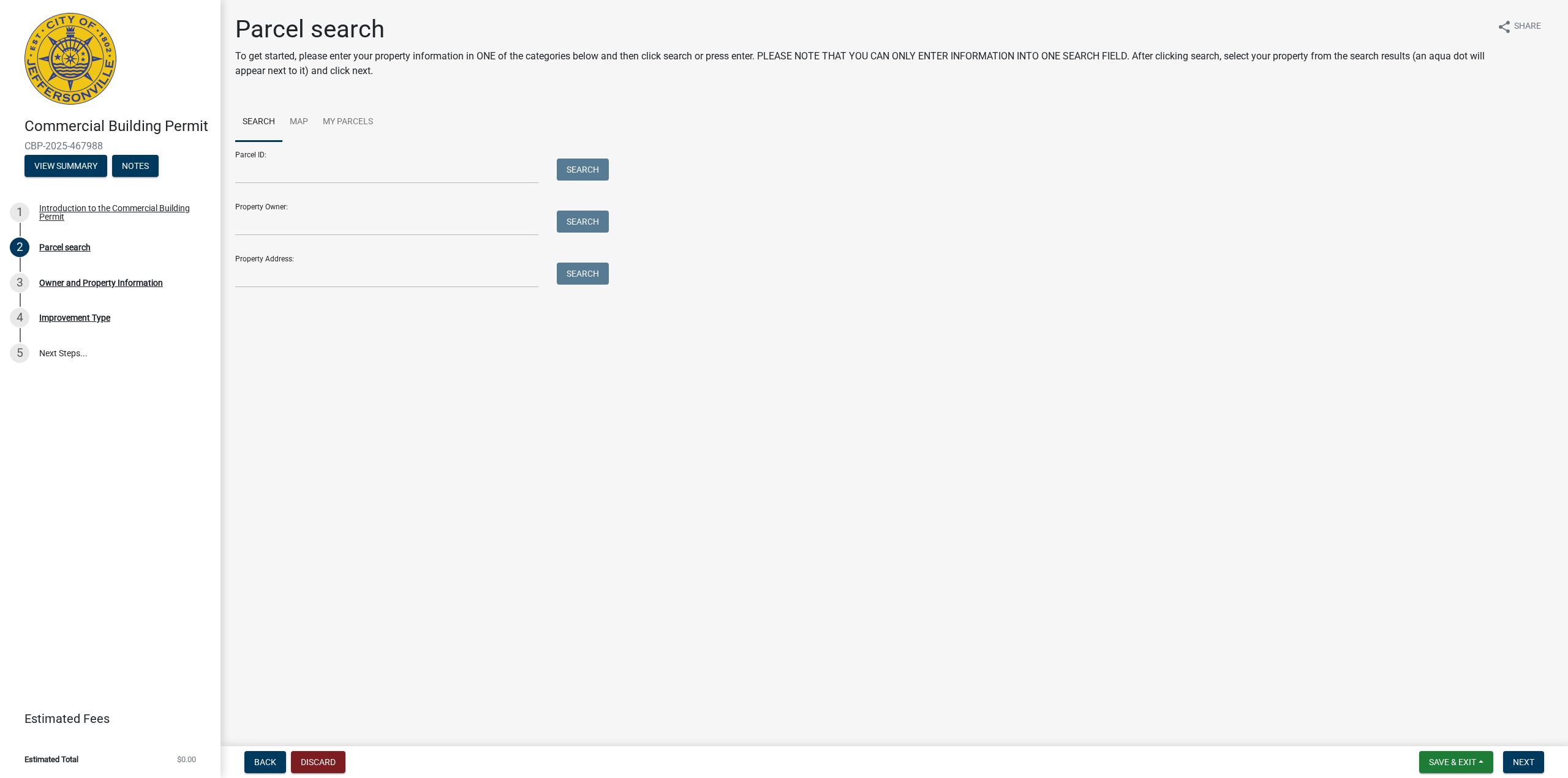
click at [451, 425] on main "Parcel search To get started, please enter your property information in ONE of …" at bounding box center [894, 370] width 1347 height 741
click at [267, 173] on input "Parcel ID:" at bounding box center [387, 171] width 303 height 25
click at [332, 128] on link "My Parcels" at bounding box center [347, 122] width 65 height 39
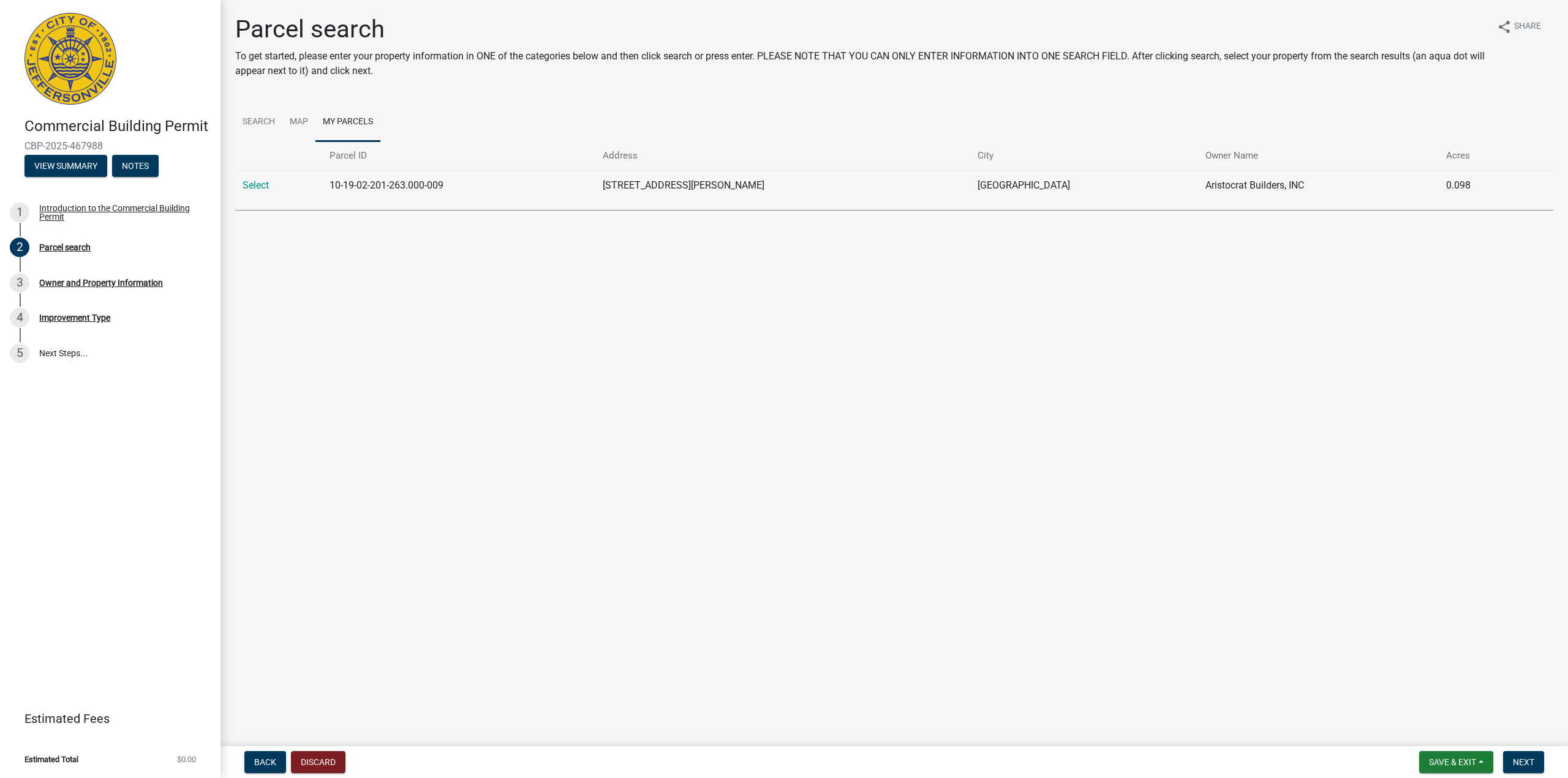
click at [684, 190] on td "[STREET_ADDRESS][PERSON_NAME]" at bounding box center [783, 185] width 375 height 30
click at [724, 188] on td "[STREET_ADDRESS][PERSON_NAME]" at bounding box center [783, 185] width 375 height 30
click at [248, 184] on link "Select" at bounding box center [256, 185] width 27 height 12
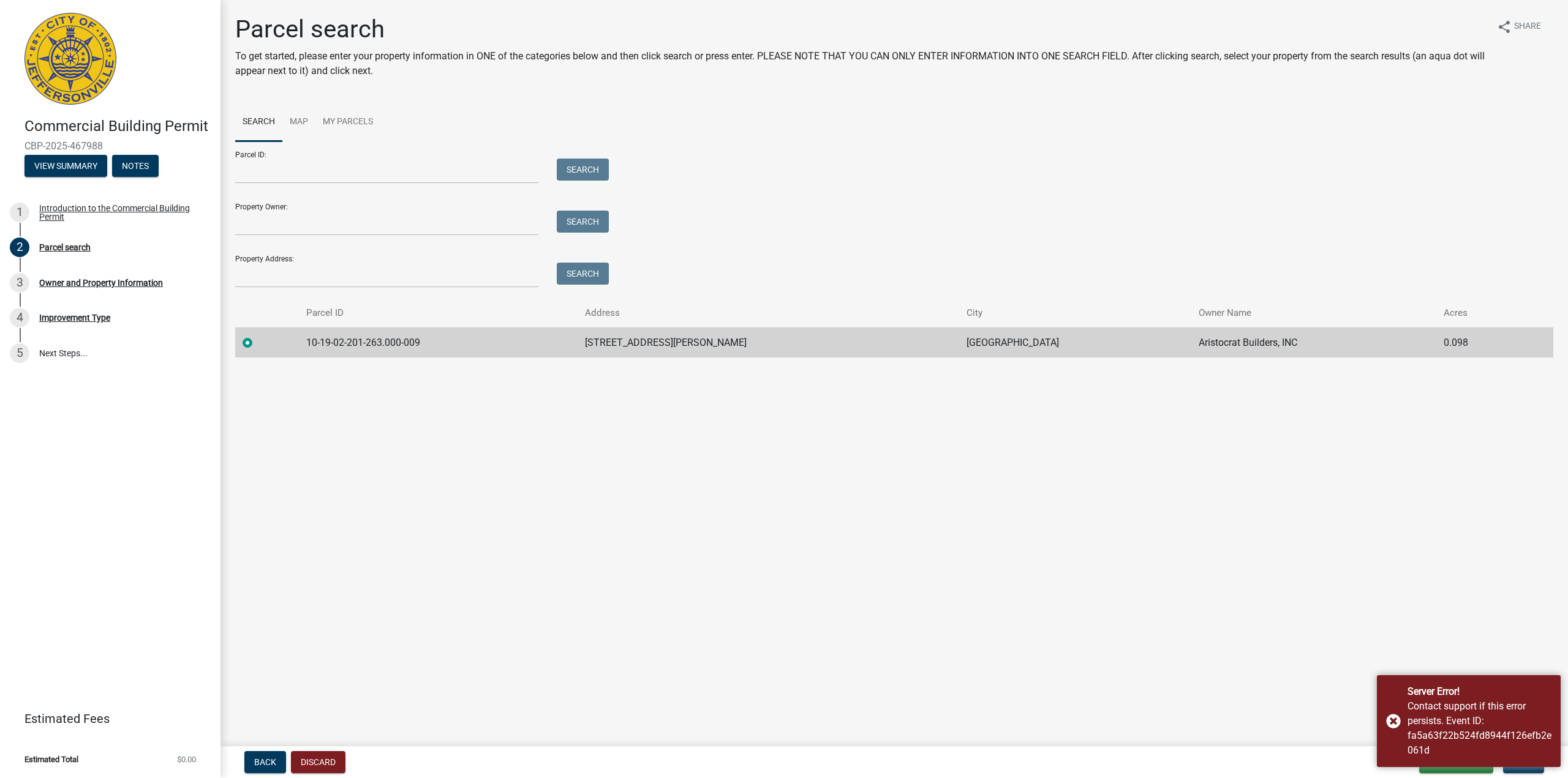
click at [993, 466] on main "Parcel search To get started, please enter your property information in ONE of …" at bounding box center [894, 370] width 1347 height 741
click at [1002, 440] on main "Parcel search To get started, please enter your property information in ONE of …" at bounding box center [894, 370] width 1347 height 741
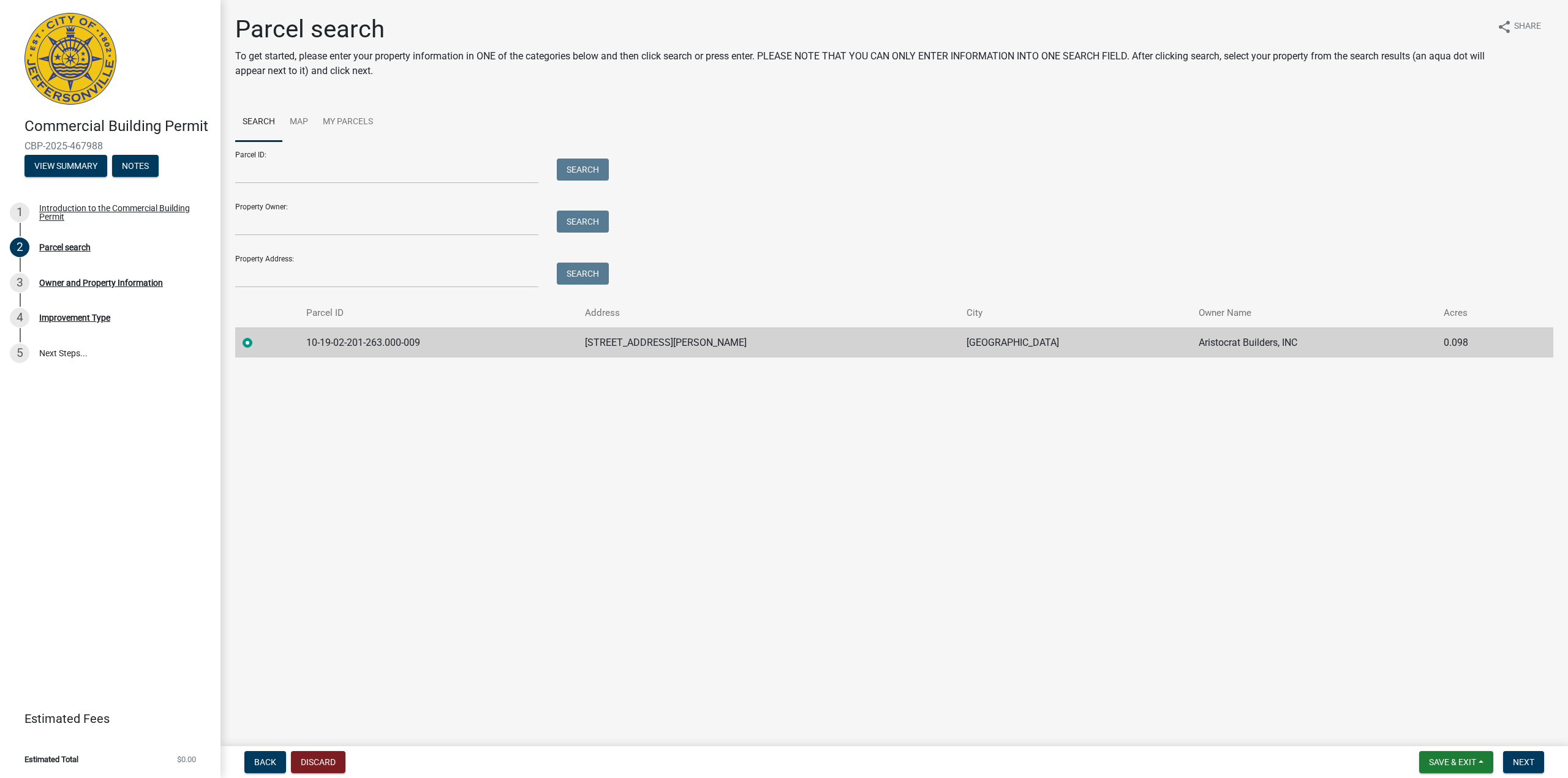
click at [1002, 425] on main "Parcel search To get started, please enter your property information in ONE of …" at bounding box center [894, 370] width 1347 height 741
click at [804, 462] on main "Parcel search To get started, please enter your property information in ONE of …" at bounding box center [894, 370] width 1347 height 741
click at [1521, 762] on span "Next" at bounding box center [1523, 761] width 21 height 10
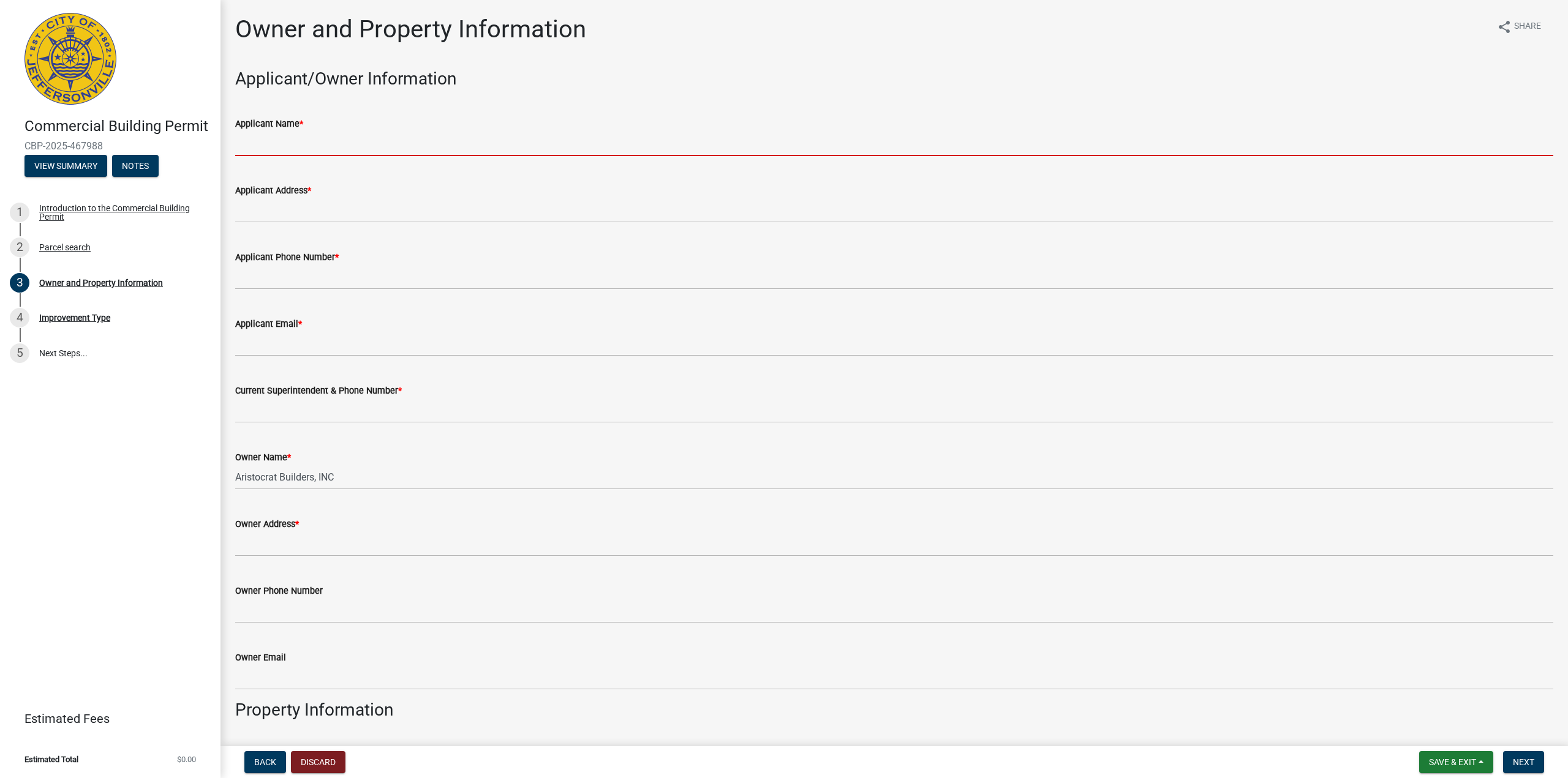
click at [689, 148] on input "Applicant Name *" at bounding box center [894, 143] width 1318 height 25
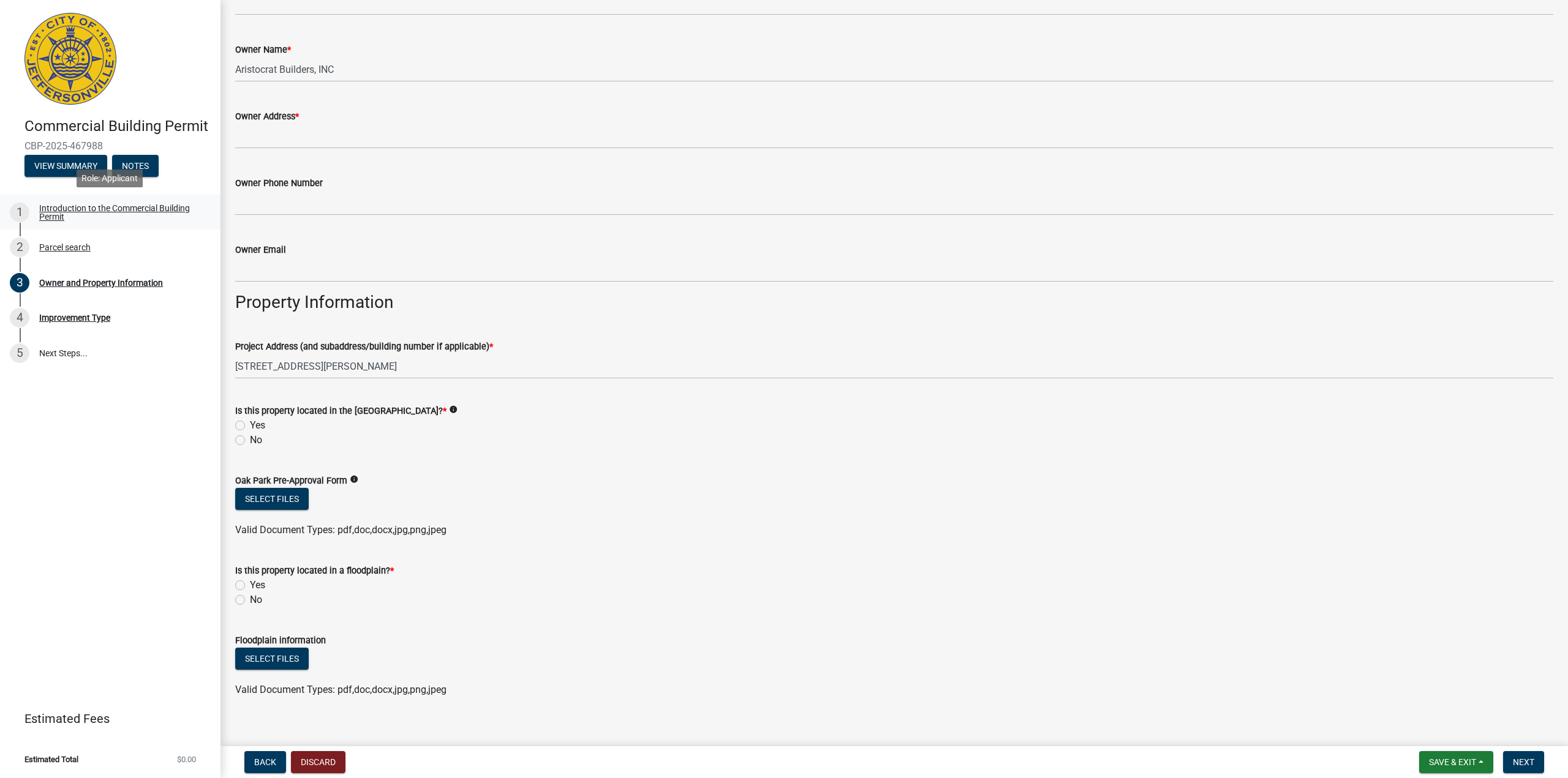
scroll to position [437, 0]
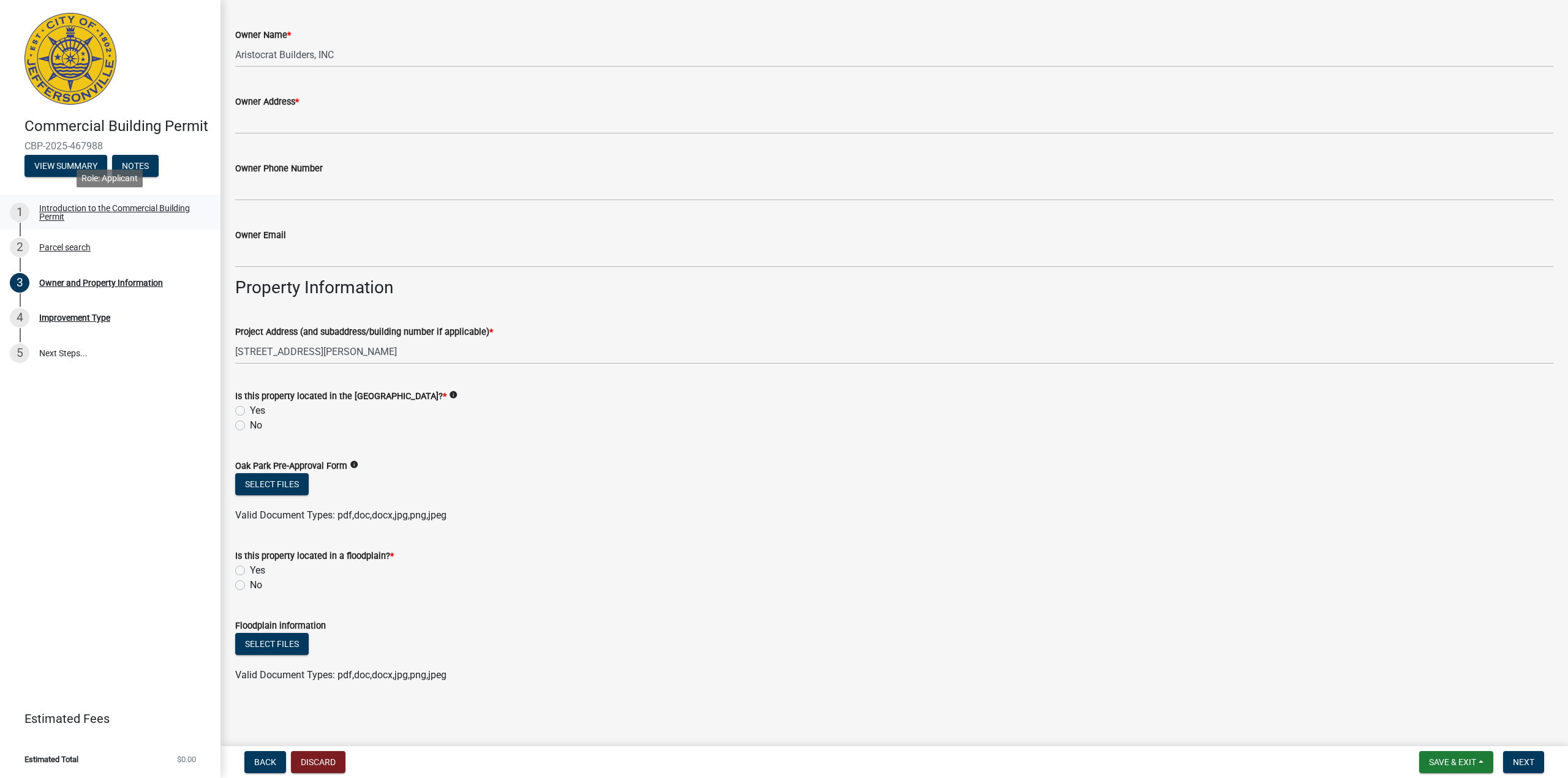
click at [65, 209] on div "Introduction to the Commercial Building Permit" at bounding box center [120, 212] width 162 height 17
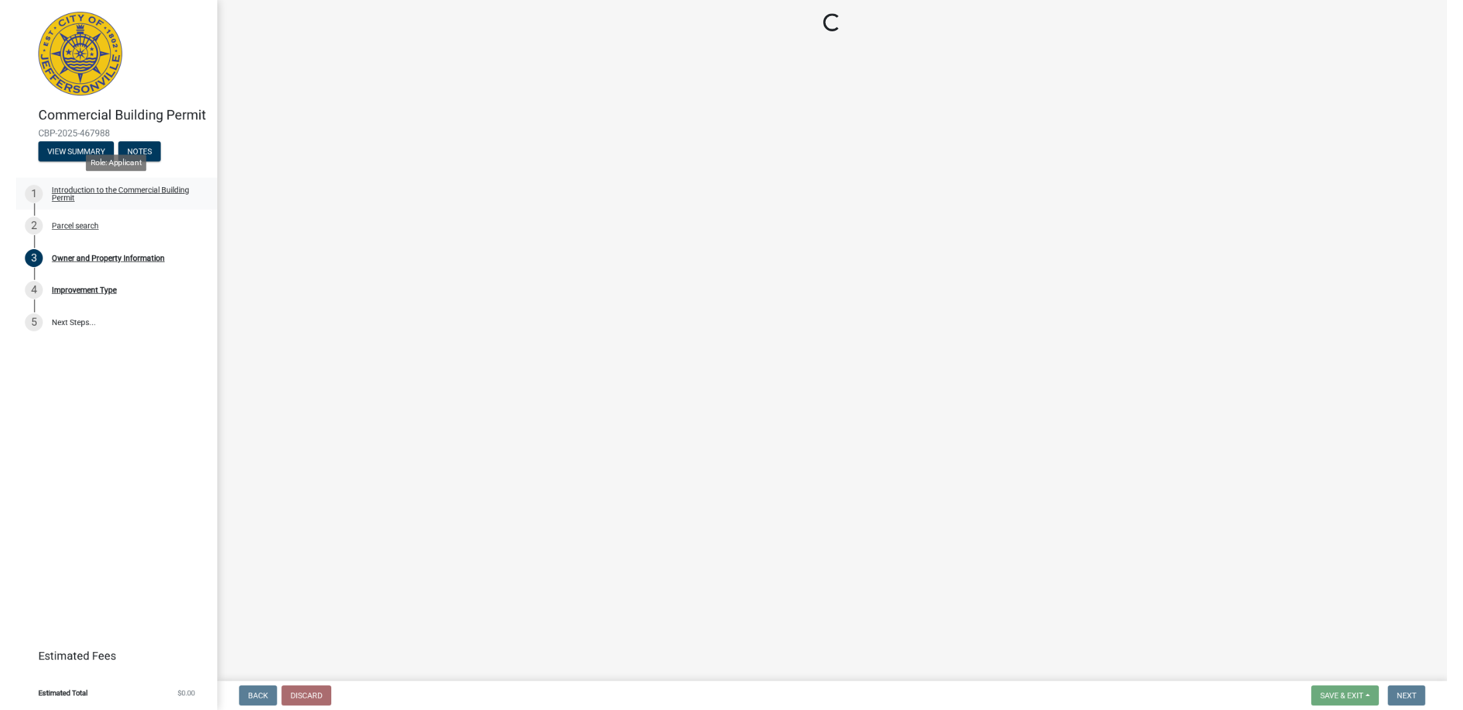
scroll to position [0, 0]
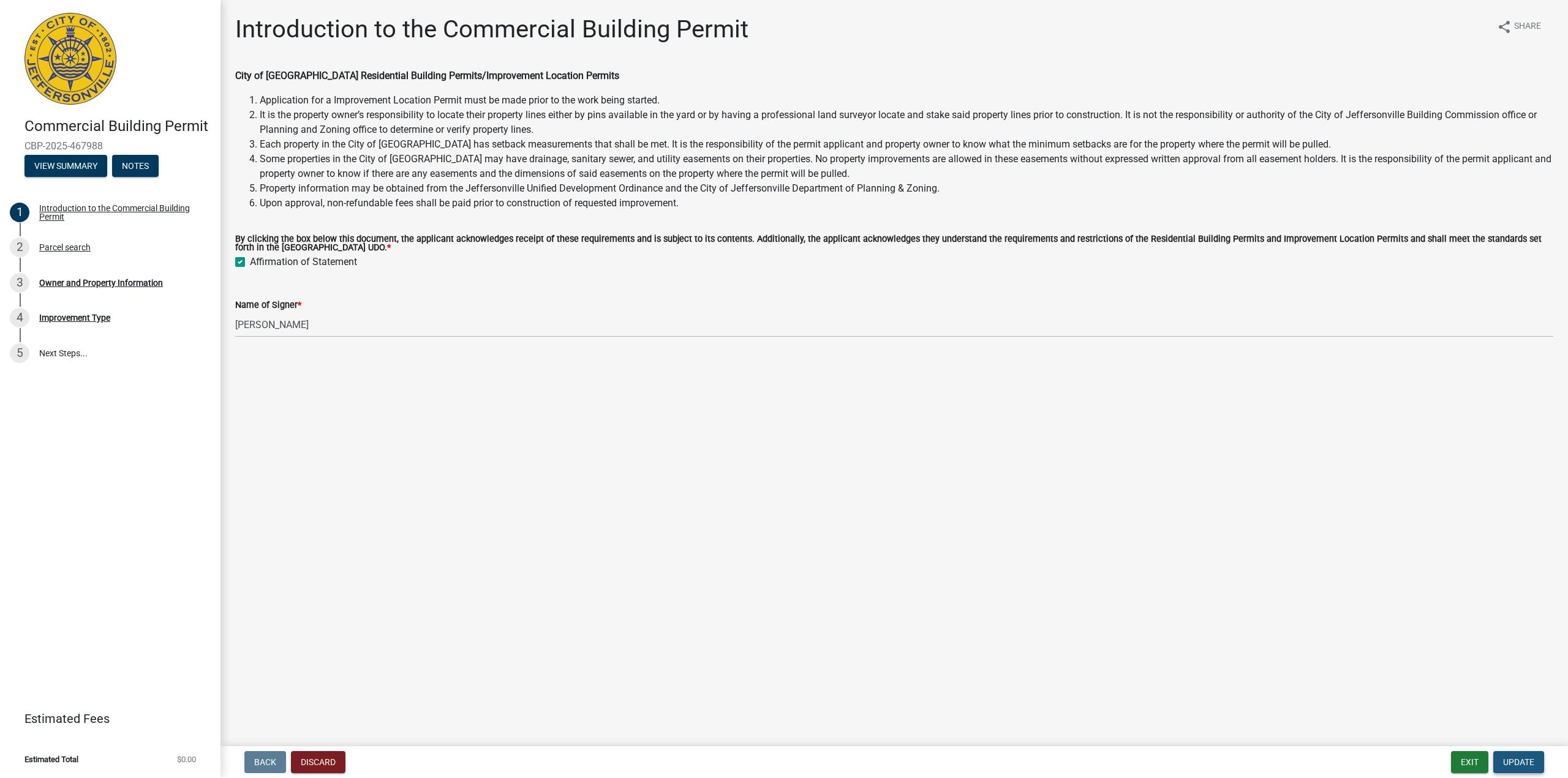
click at [1501, 766] on button "Update" at bounding box center [1518, 762] width 51 height 22
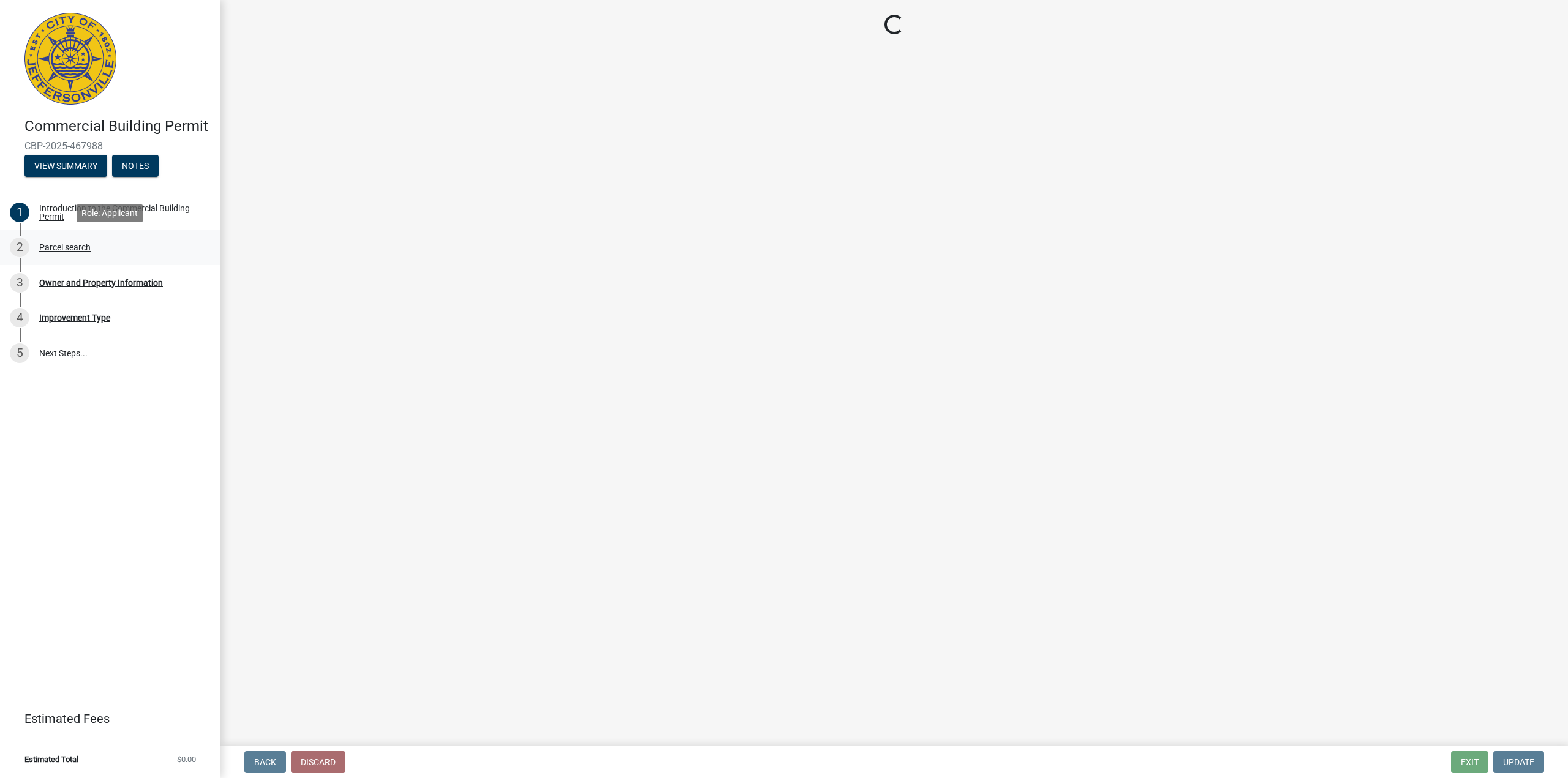
click at [76, 248] on div "Parcel search" at bounding box center [65, 247] width 51 height 8
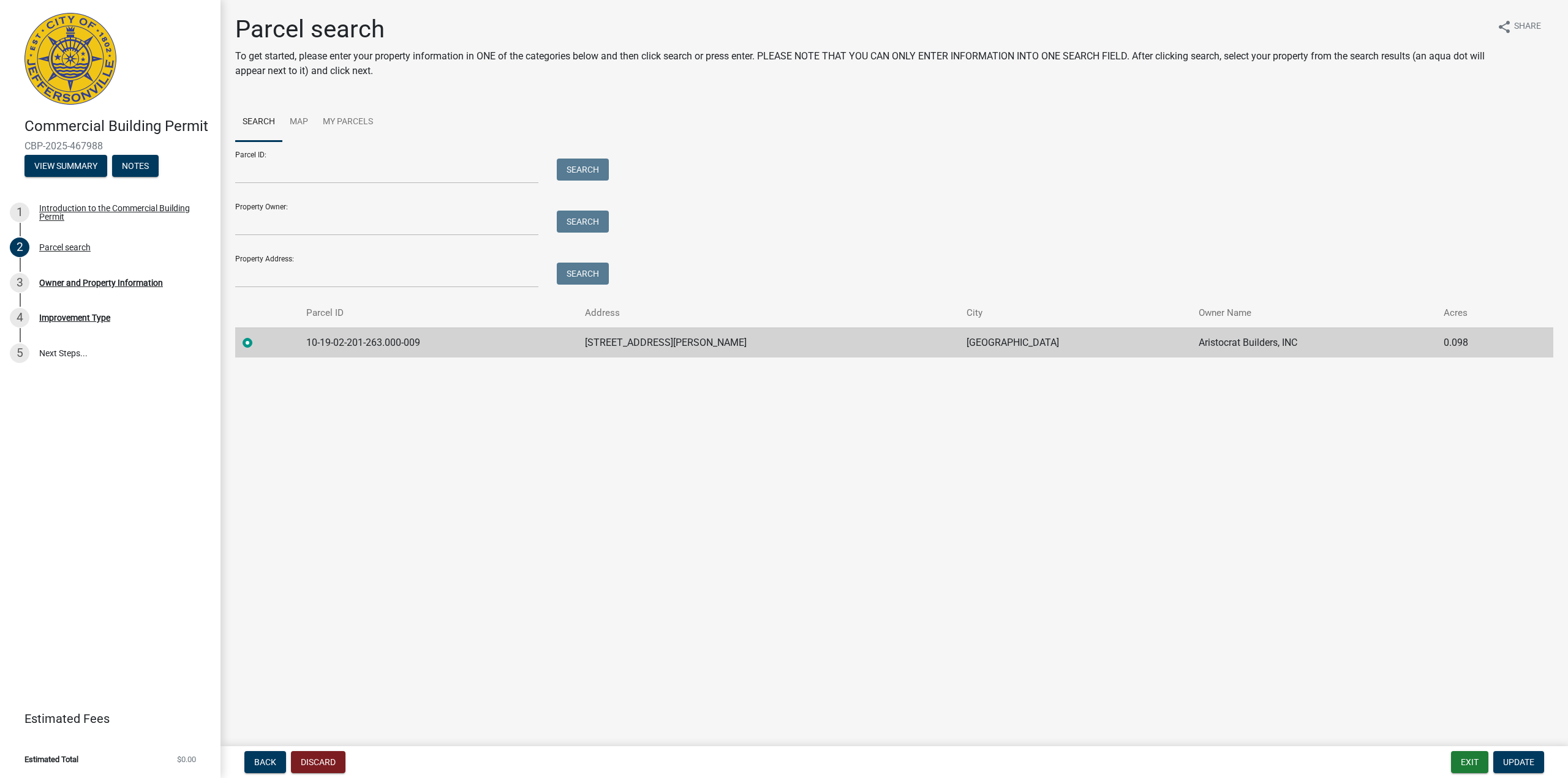
click at [644, 518] on main "Parcel search To get started, please enter your property information in ONE of …" at bounding box center [894, 370] width 1347 height 741
drag, startPoint x: 644, startPoint y: 515, endPoint x: 651, endPoint y: 506, distance: 11.4
click at [644, 514] on main "Parcel search To get started, please enter your property information in ONE of …" at bounding box center [894, 370] width 1347 height 741
drag, startPoint x: 249, startPoint y: 343, endPoint x: 295, endPoint y: 363, distance: 50.2
click at [257, 335] on label at bounding box center [257, 335] width 0 height 0
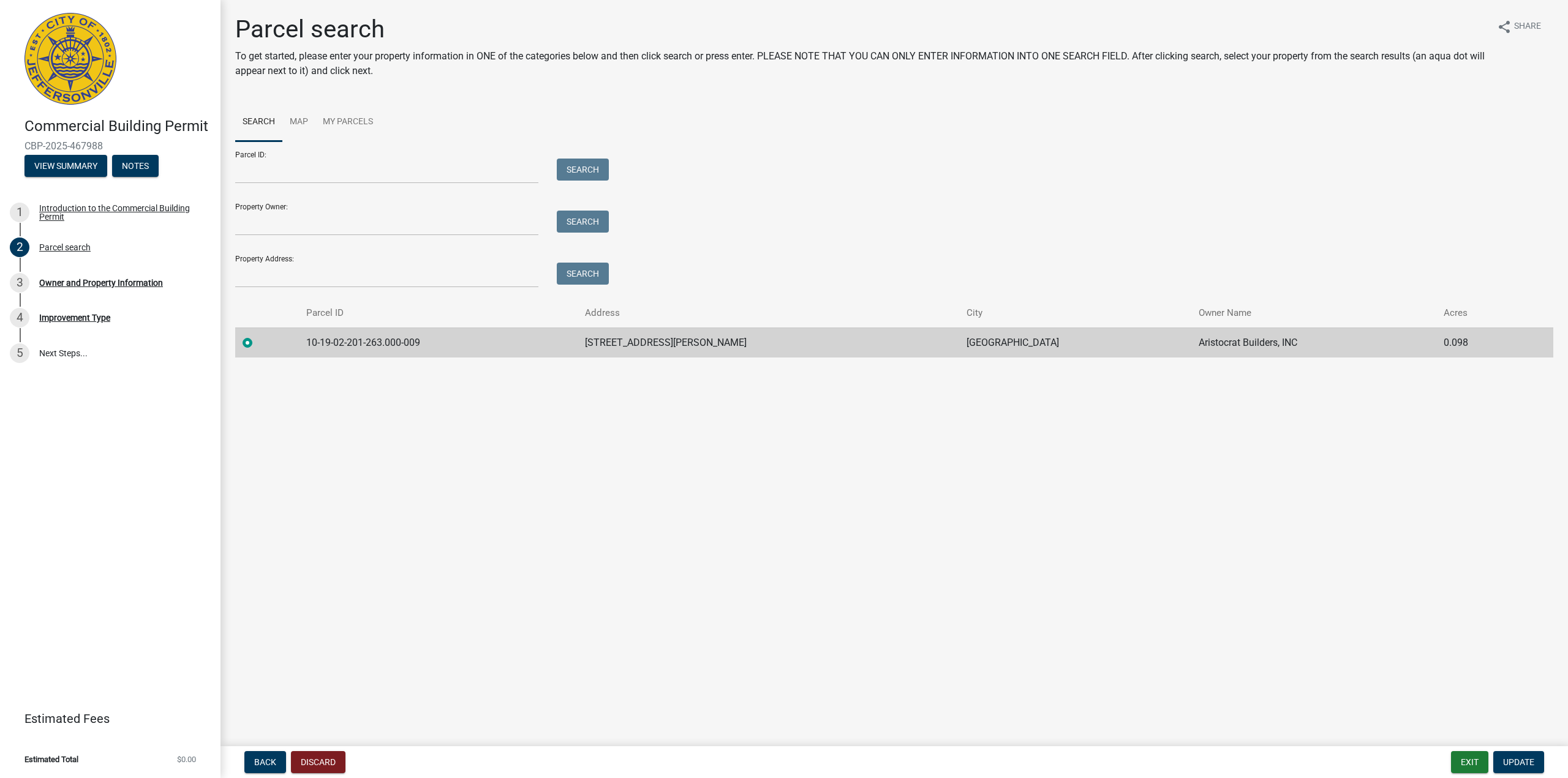
click at [257, 343] on input "radio" at bounding box center [261, 339] width 8 height 8
click at [341, 125] on link "My Parcels" at bounding box center [347, 122] width 65 height 39
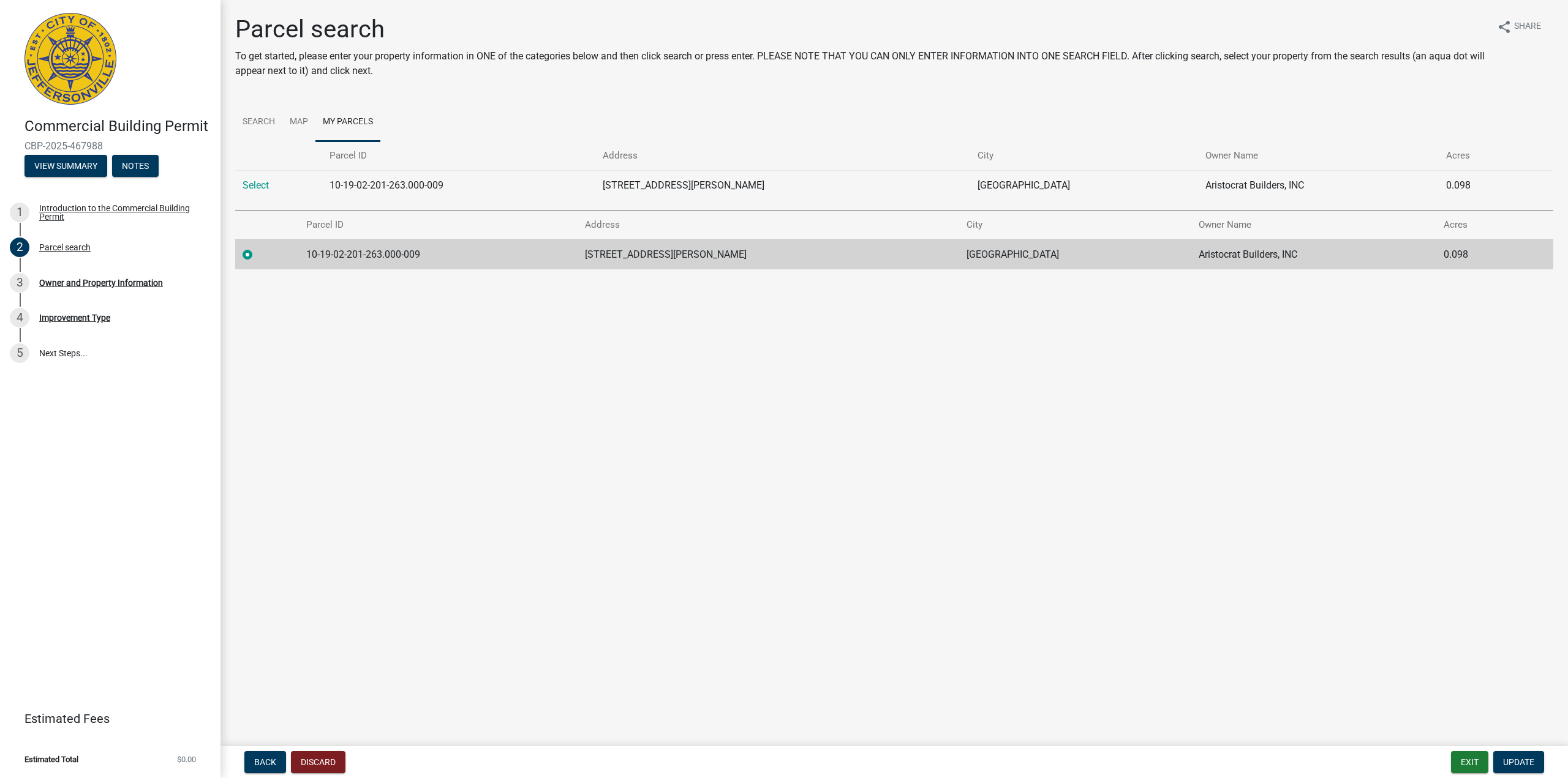
click at [420, 186] on td "10-19-02-201-263.000-009" at bounding box center [459, 185] width 273 height 30
drag, startPoint x: 1292, startPoint y: 429, endPoint x: 1388, endPoint y: 231, distance: 220.0
click at [1292, 420] on main "Parcel search To get started, please enter your property information in ONE of …" at bounding box center [894, 370] width 1347 height 741
click at [1412, 182] on td "Aristocrat Builders, INC" at bounding box center [1319, 185] width 241 height 30
click at [907, 121] on ul "Search Map My Parcels" at bounding box center [894, 122] width 1318 height 39
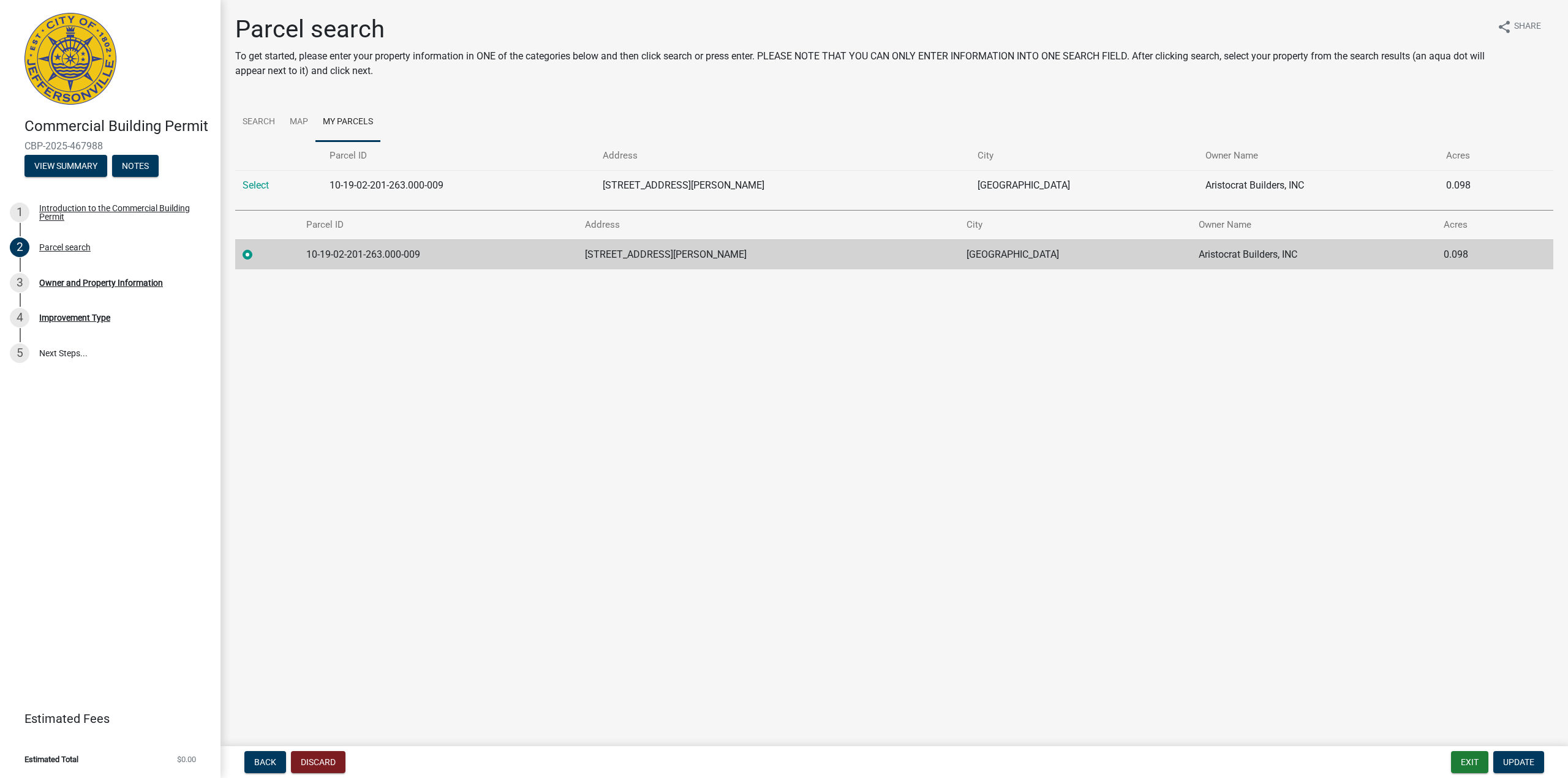
click at [257, 247] on label at bounding box center [257, 247] width 0 height 0
click at [257, 254] on input "radio" at bounding box center [261, 251] width 8 height 8
click at [302, 115] on link "Map" at bounding box center [299, 122] width 33 height 39
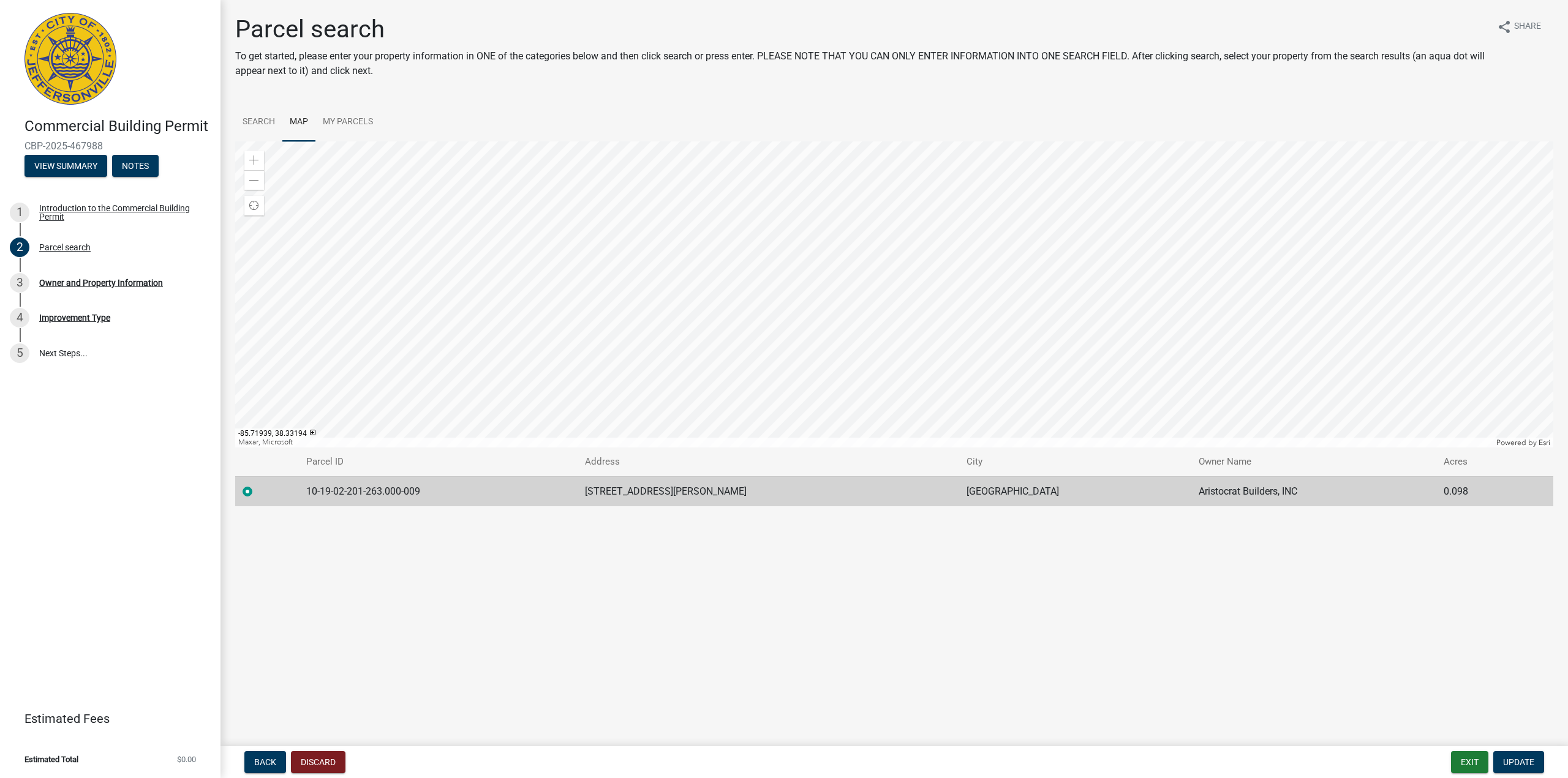
click at [433, 611] on main "Parcel search To get started, please enter your property information in ONE of …" at bounding box center [894, 370] width 1347 height 741
click at [442, 591] on main "Parcel search To get started, please enter your property information in ONE of …" at bounding box center [894, 370] width 1347 height 741
click at [247, 121] on link "Search" at bounding box center [258, 122] width 47 height 39
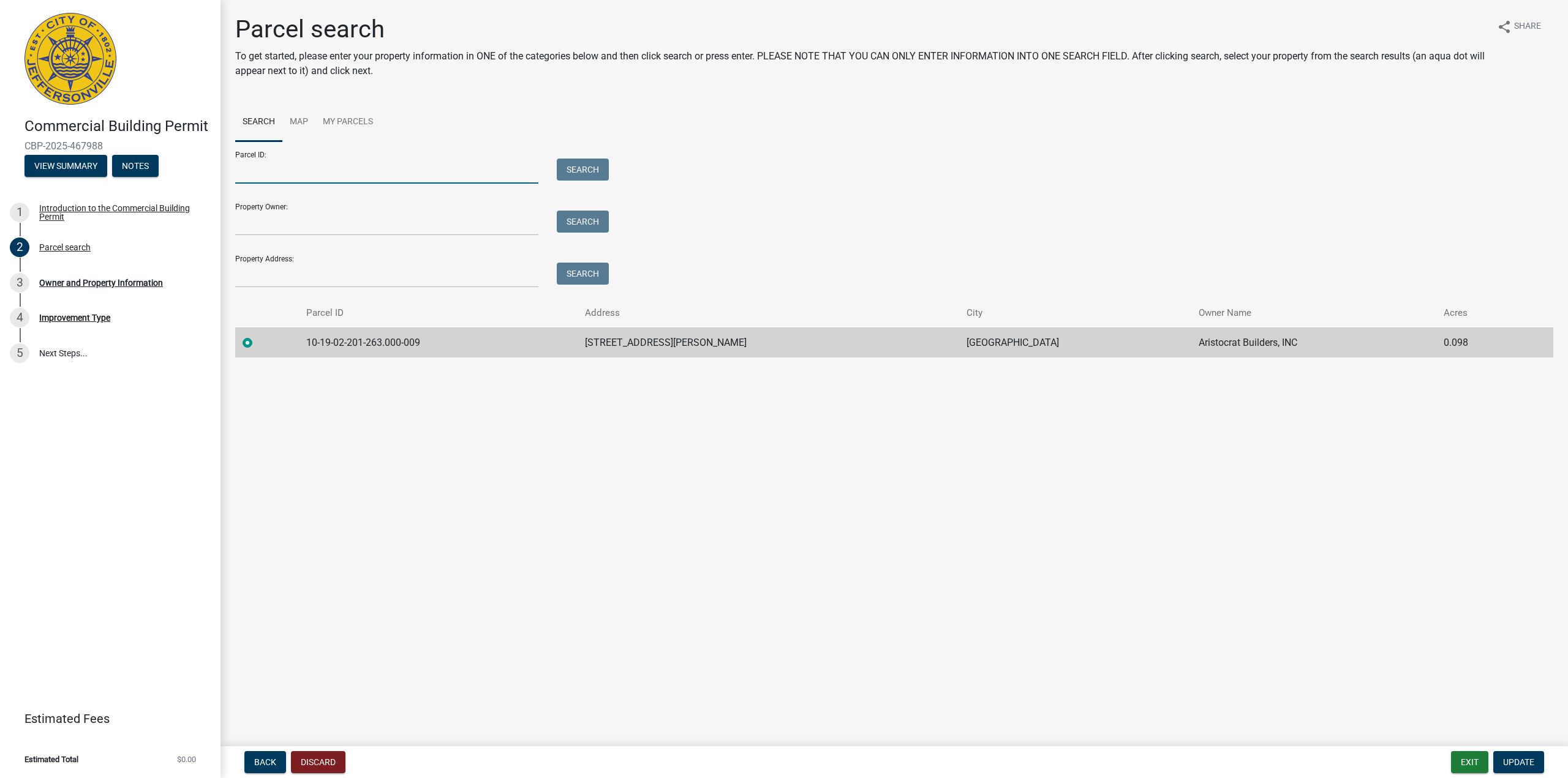
click at [268, 177] on input "Parcel ID:" at bounding box center [387, 171] width 303 height 25
drag, startPoint x: 483, startPoint y: 91, endPoint x: 470, endPoint y: 96, distance: 13.9
click at [483, 91] on div "Parcel search To get started, please enter your property information in ONE of …" at bounding box center [894, 191] width 1336 height 354
